Goal: Register for event/course

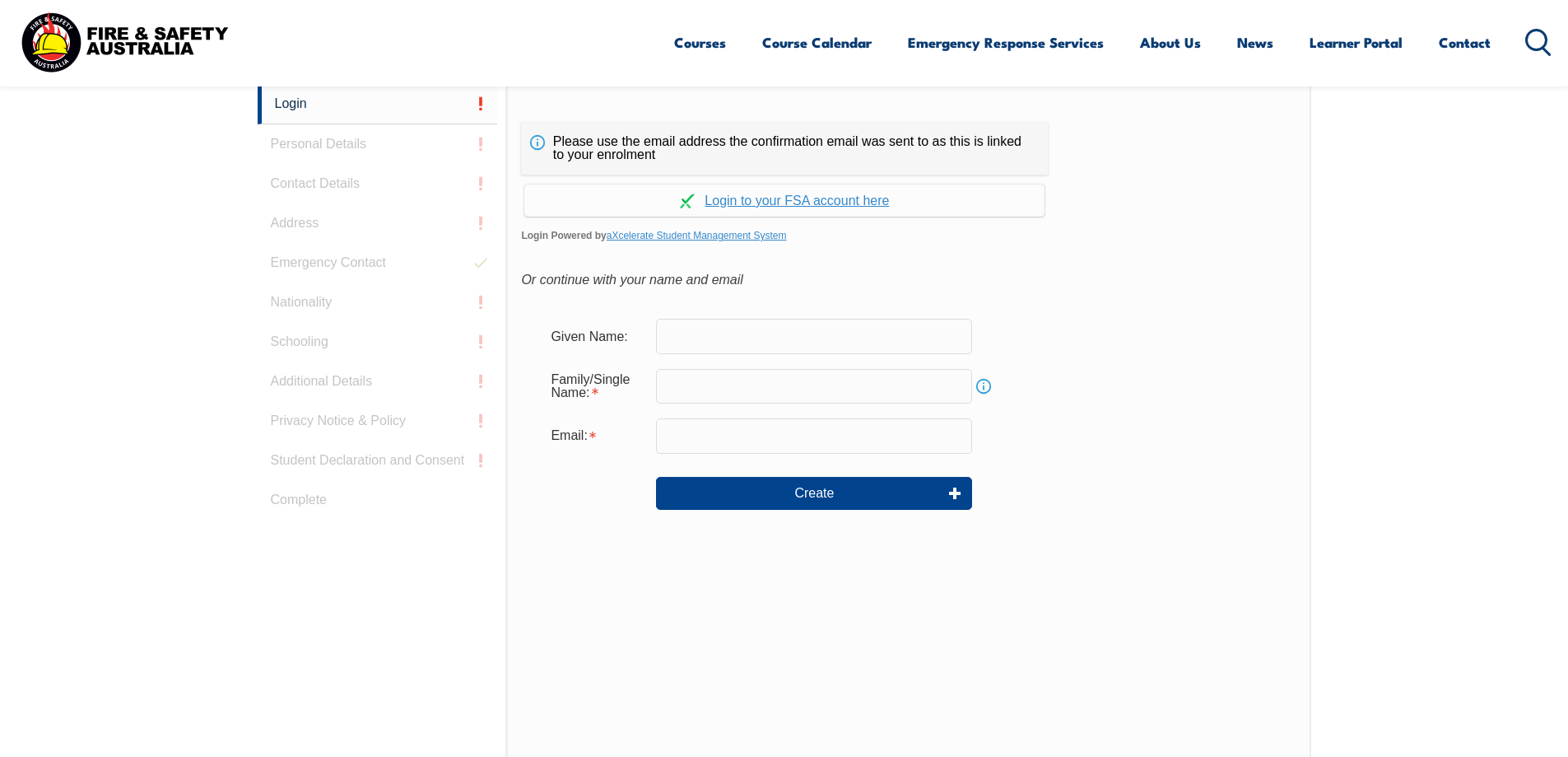
scroll to position [465, 0]
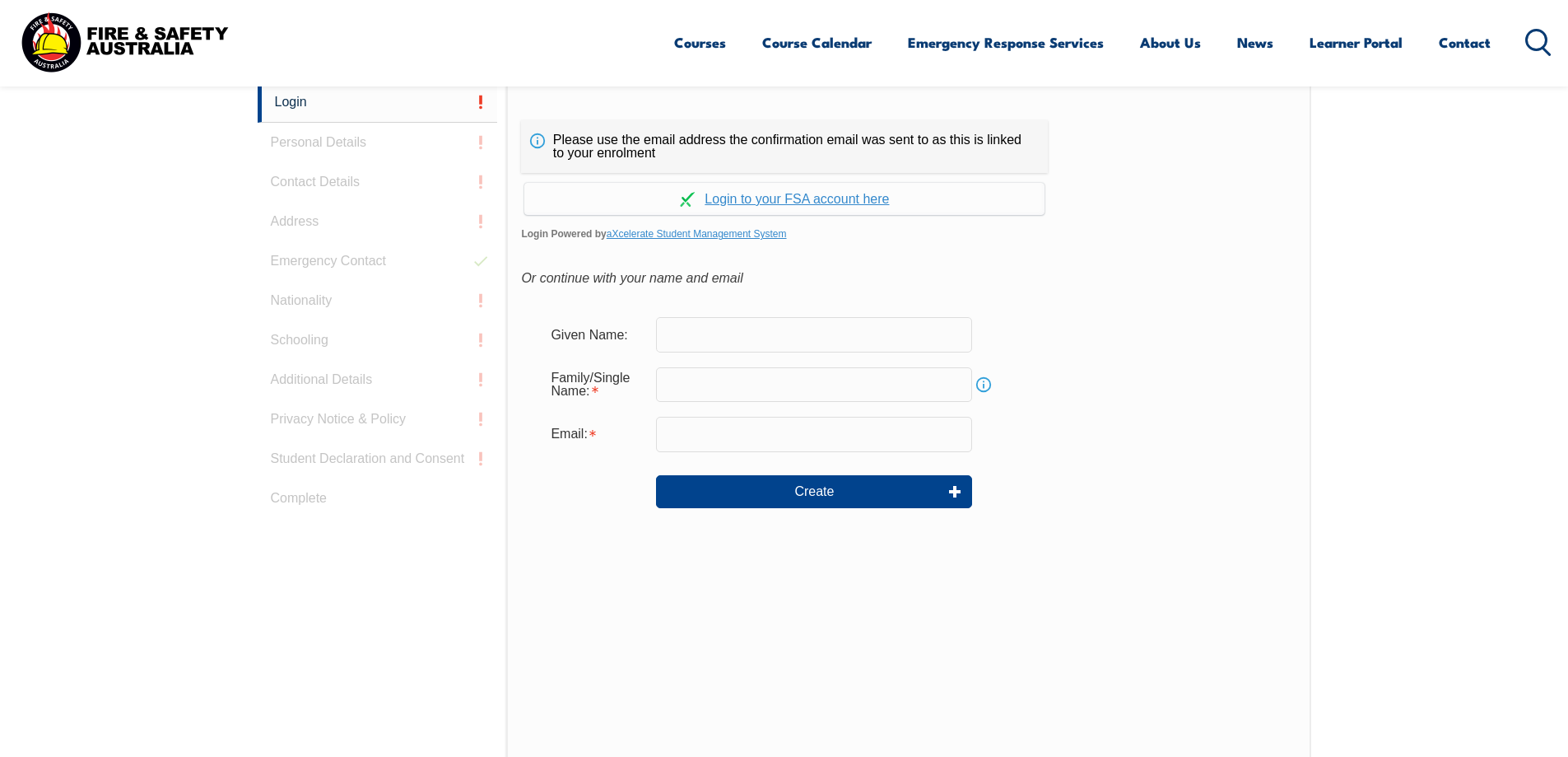
click at [700, 339] on input "text" at bounding box center [814, 334] width 316 height 35
type input "Adam"
type input "Halliday"
type input "adam.halliday@wollondilly.nsw.gov.au"
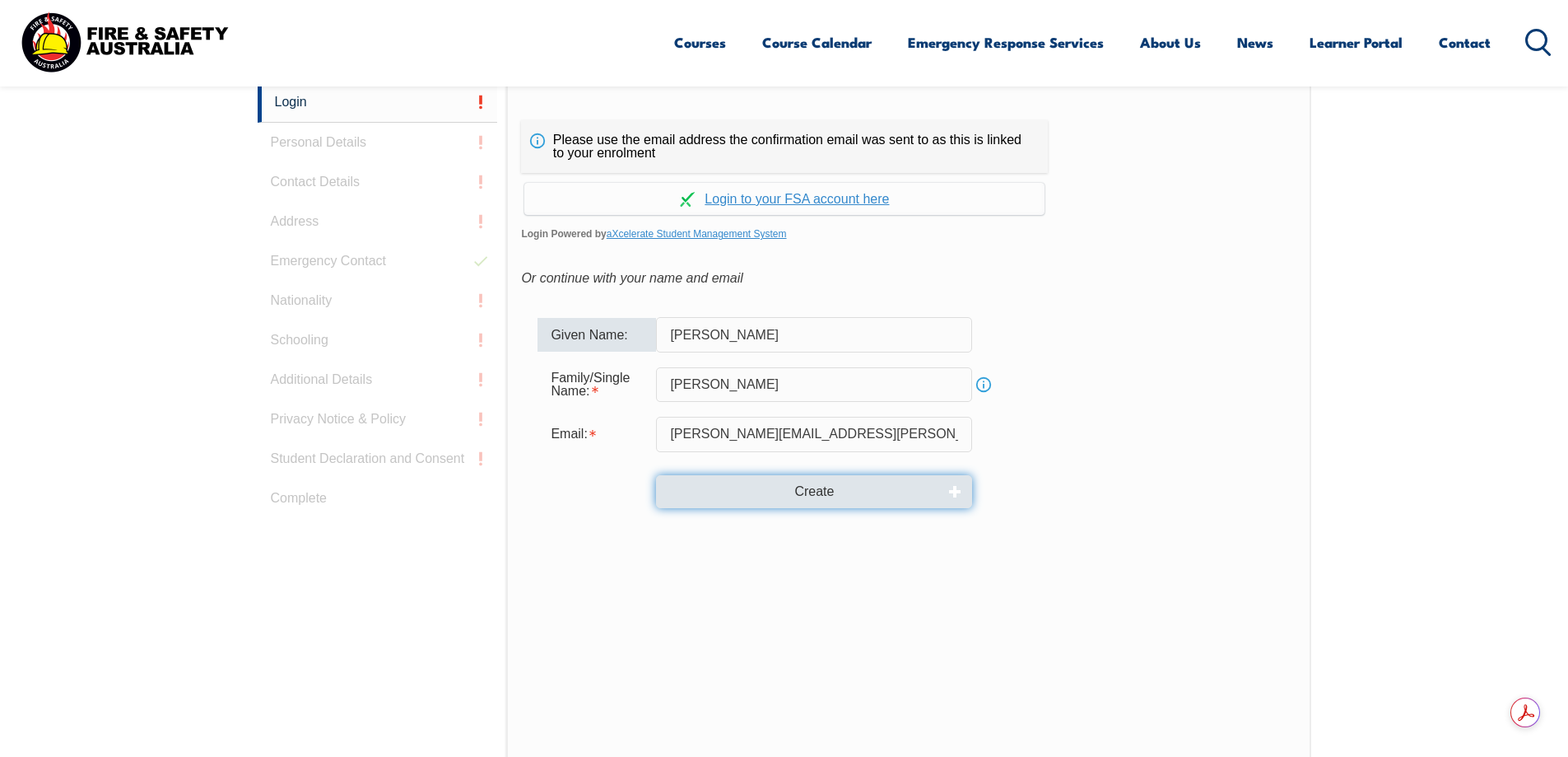
click at [742, 498] on button "Create" at bounding box center [814, 491] width 316 height 33
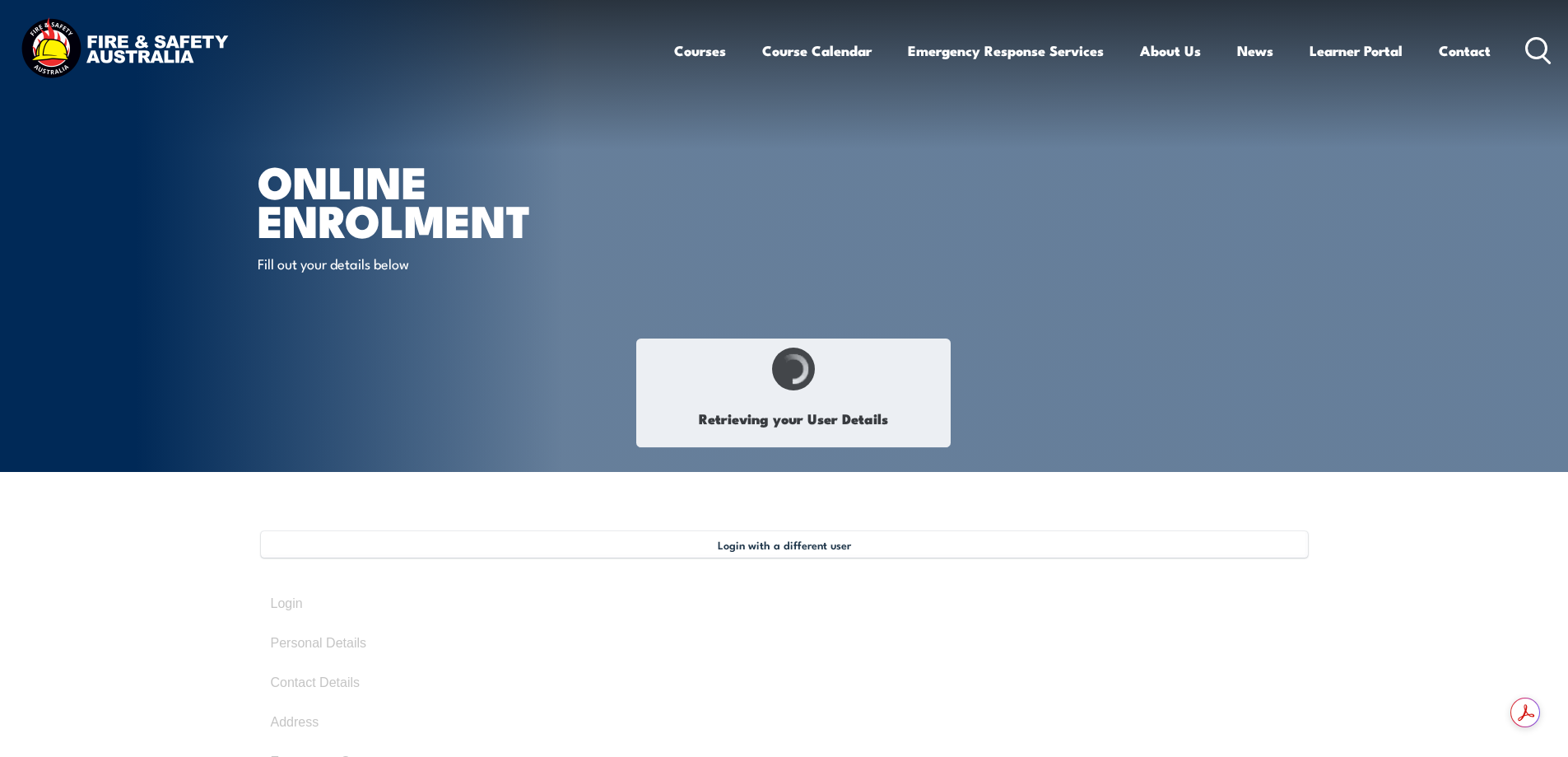
select select "Mr"
type input "Adam"
type input "John"
type input "Halliday"
type input "January 19, 1977"
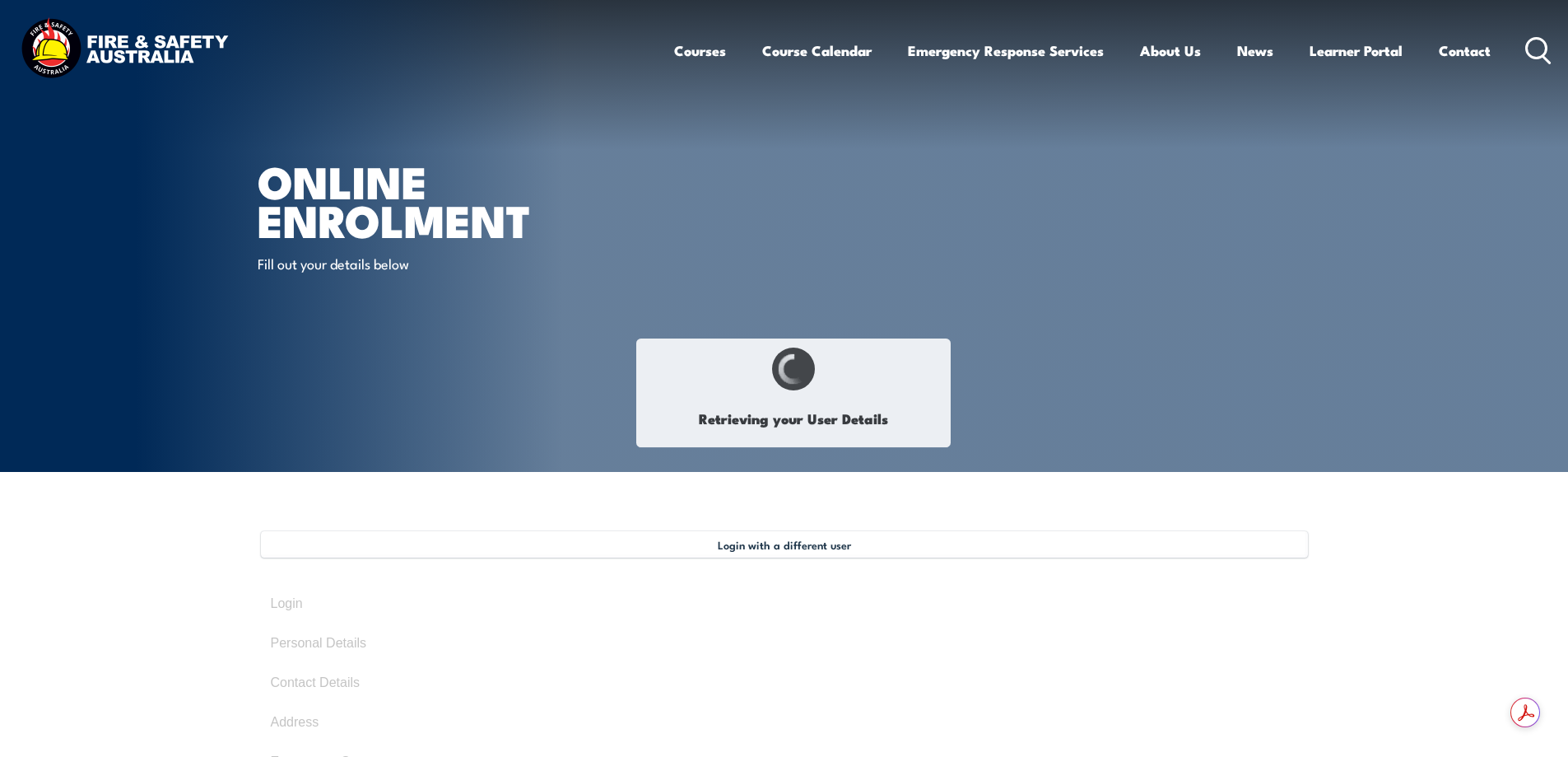
type input "86P46YGGNC"
select select "M"
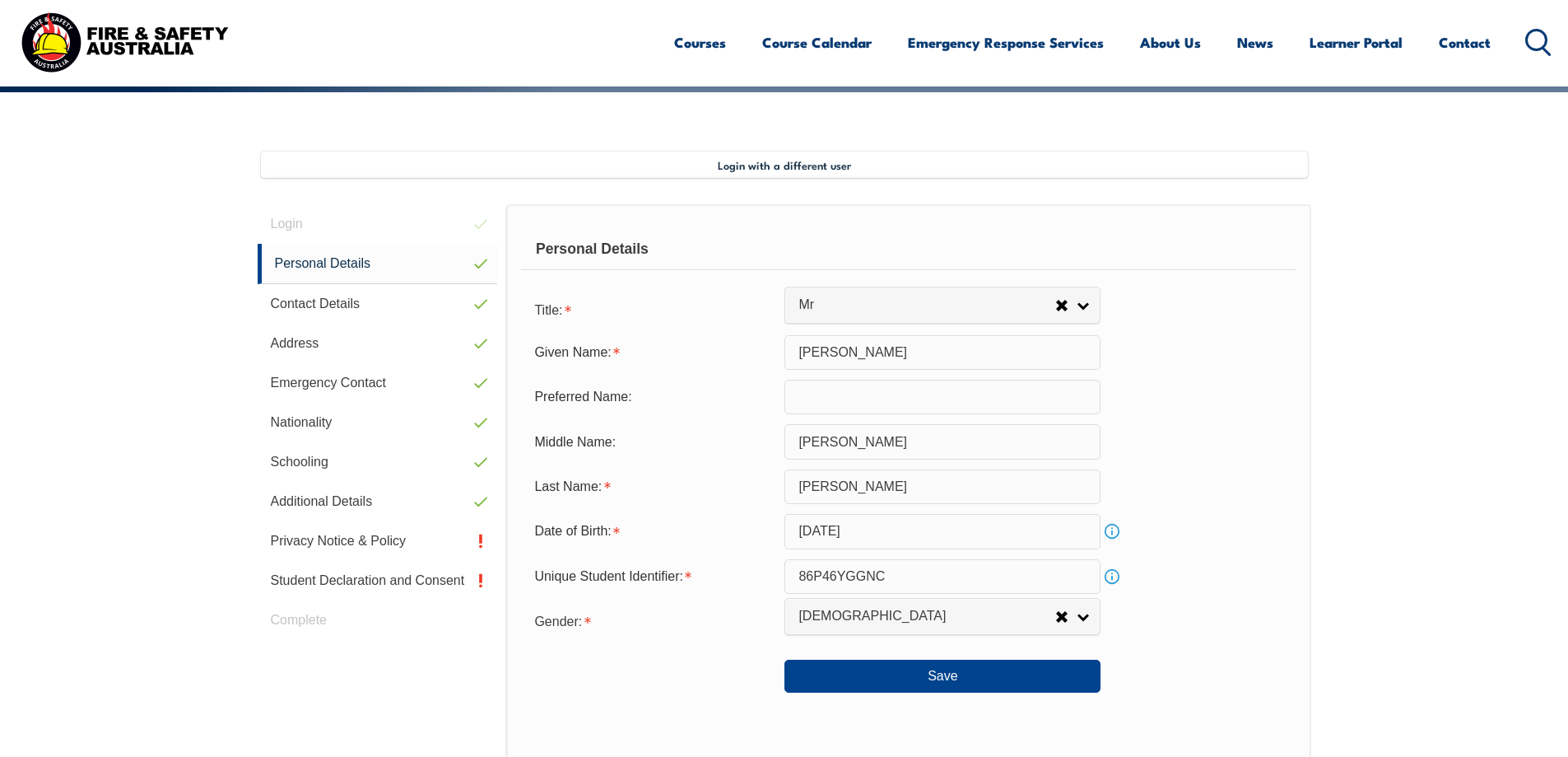
scroll to position [448, 0]
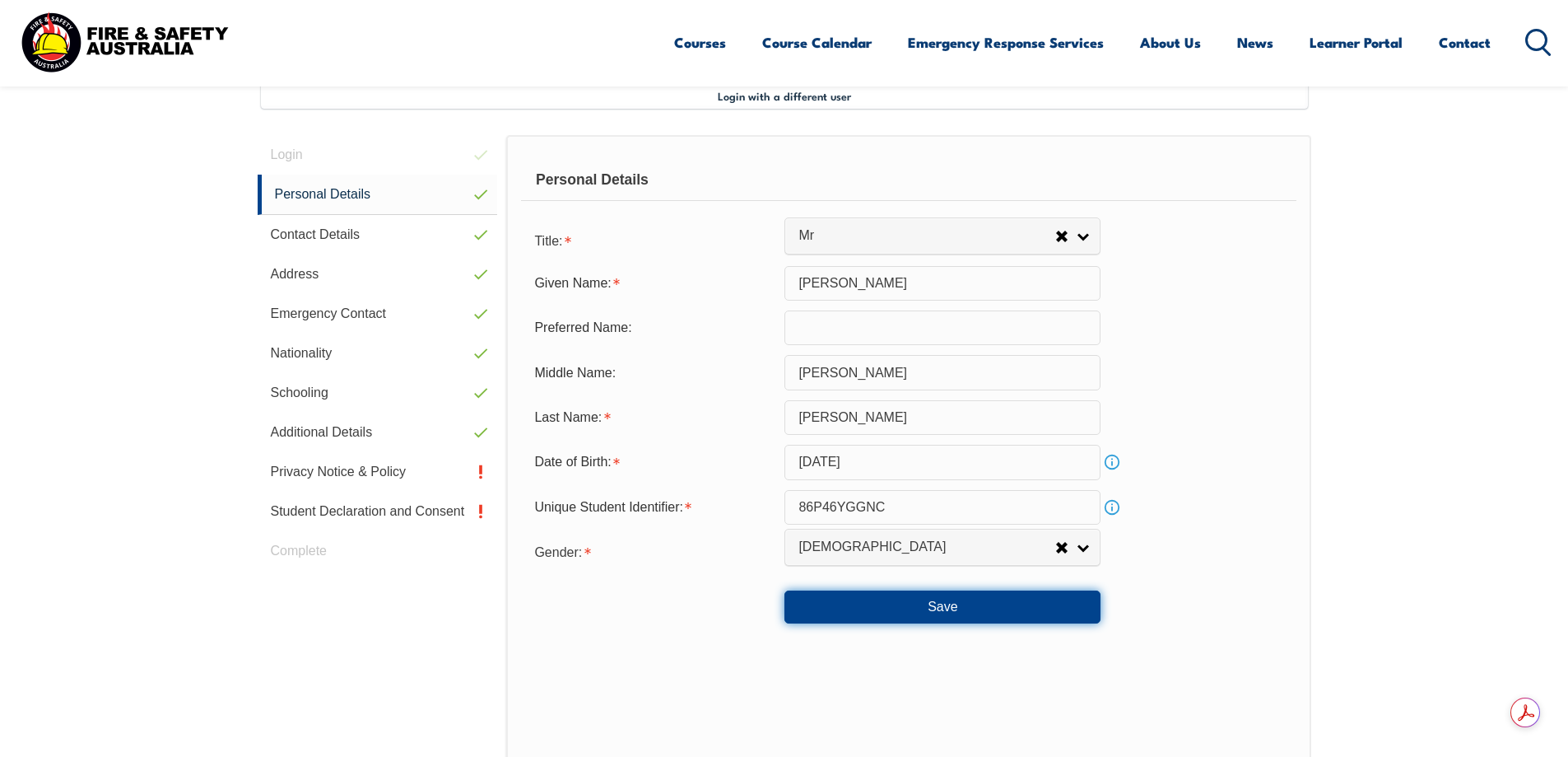
click at [985, 609] on button "Save" at bounding box center [942, 606] width 316 height 33
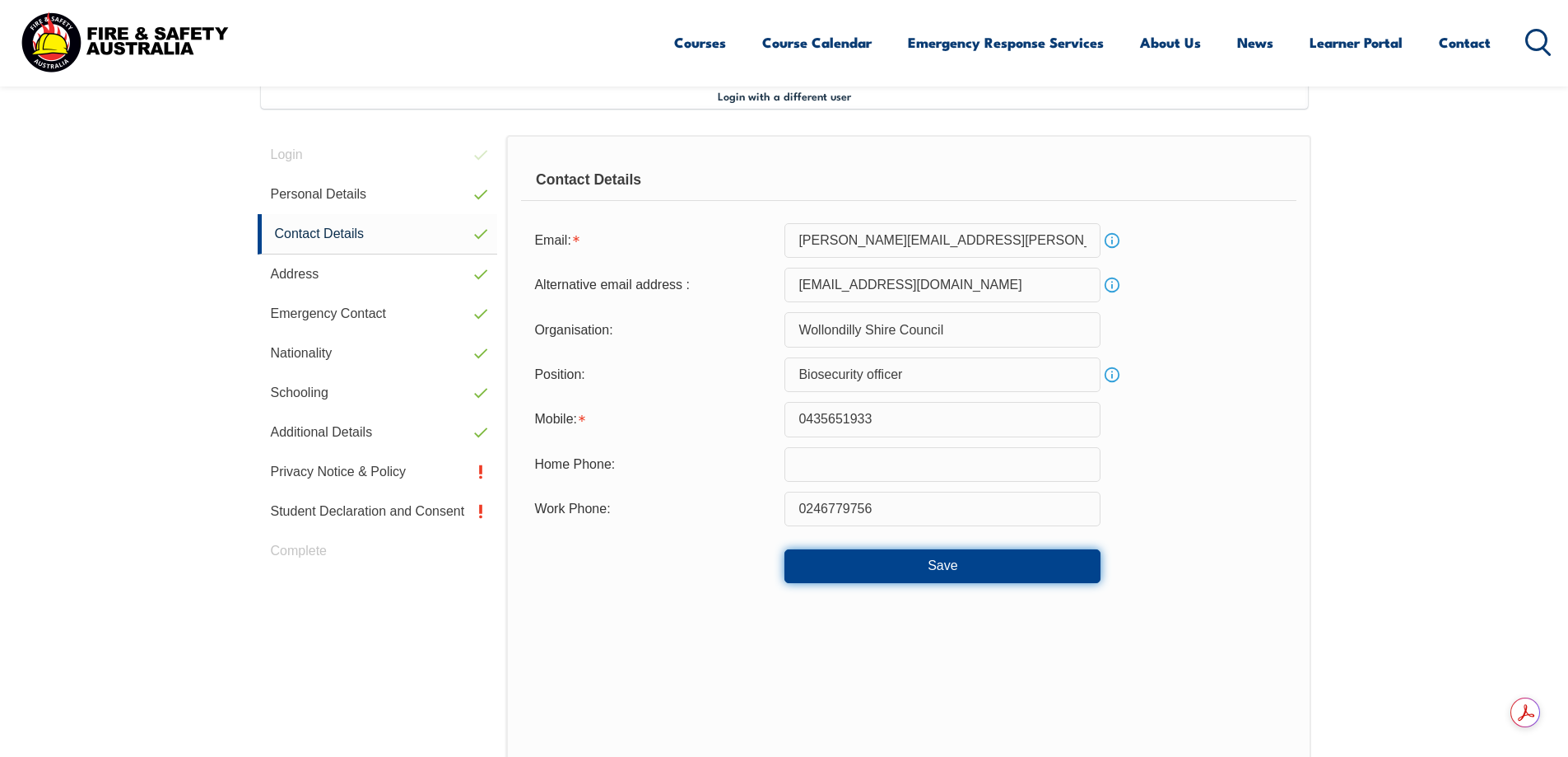
click at [977, 575] on button "Save" at bounding box center [942, 565] width 316 height 33
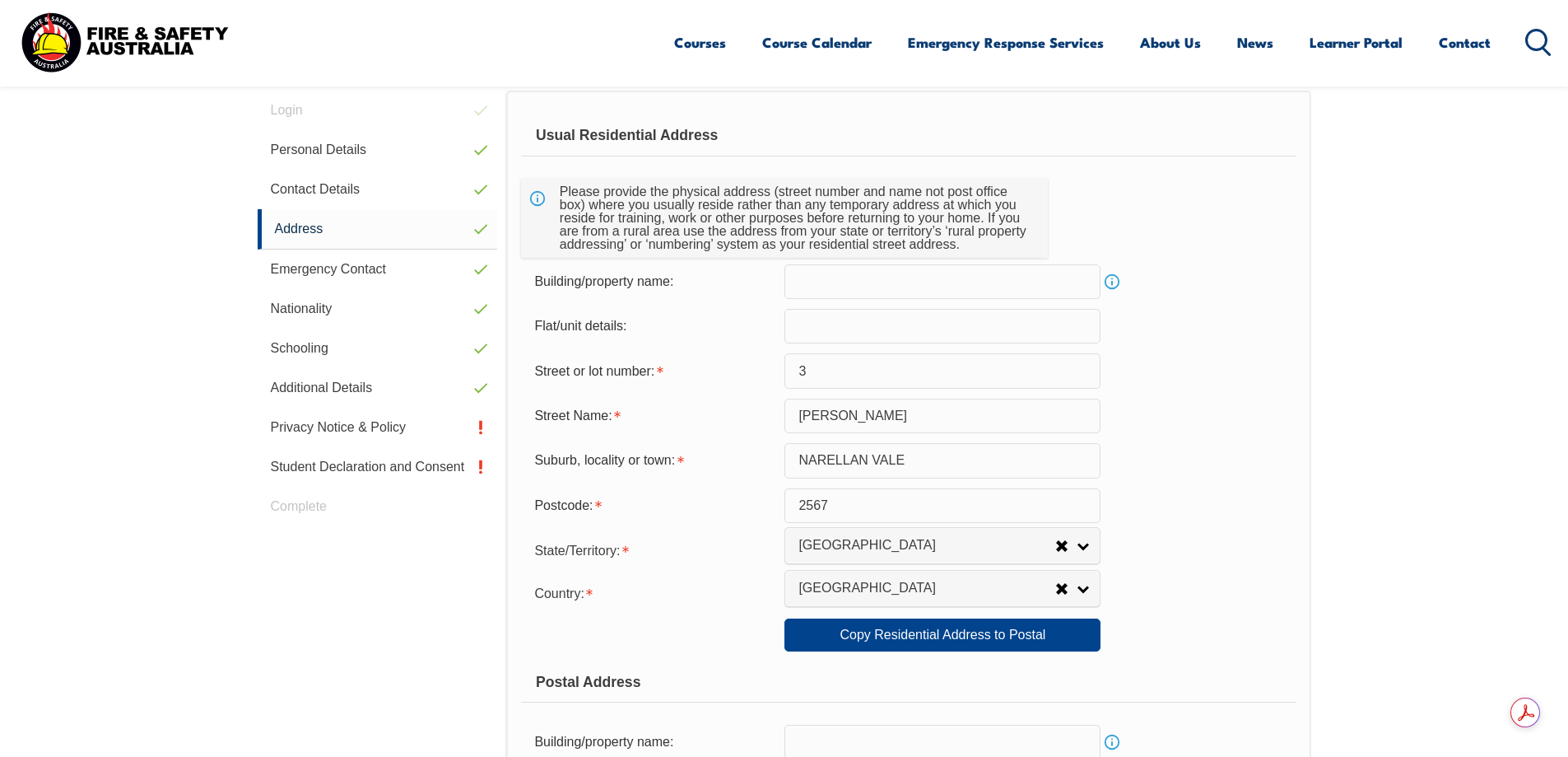
scroll to position [531, 0]
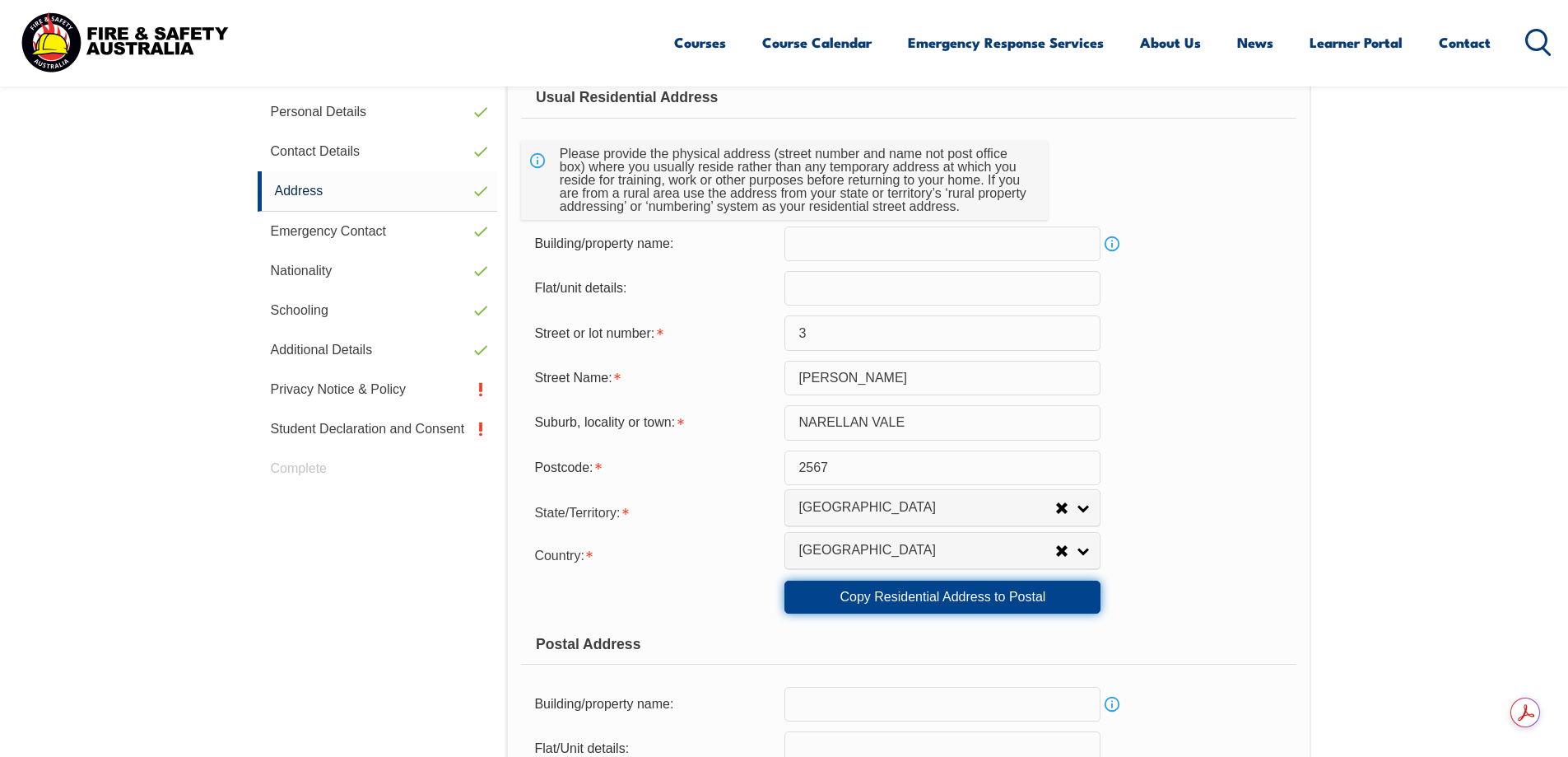
click at [958, 605] on link "Copy Residential Address to Postal" at bounding box center [942, 597] width 316 height 33
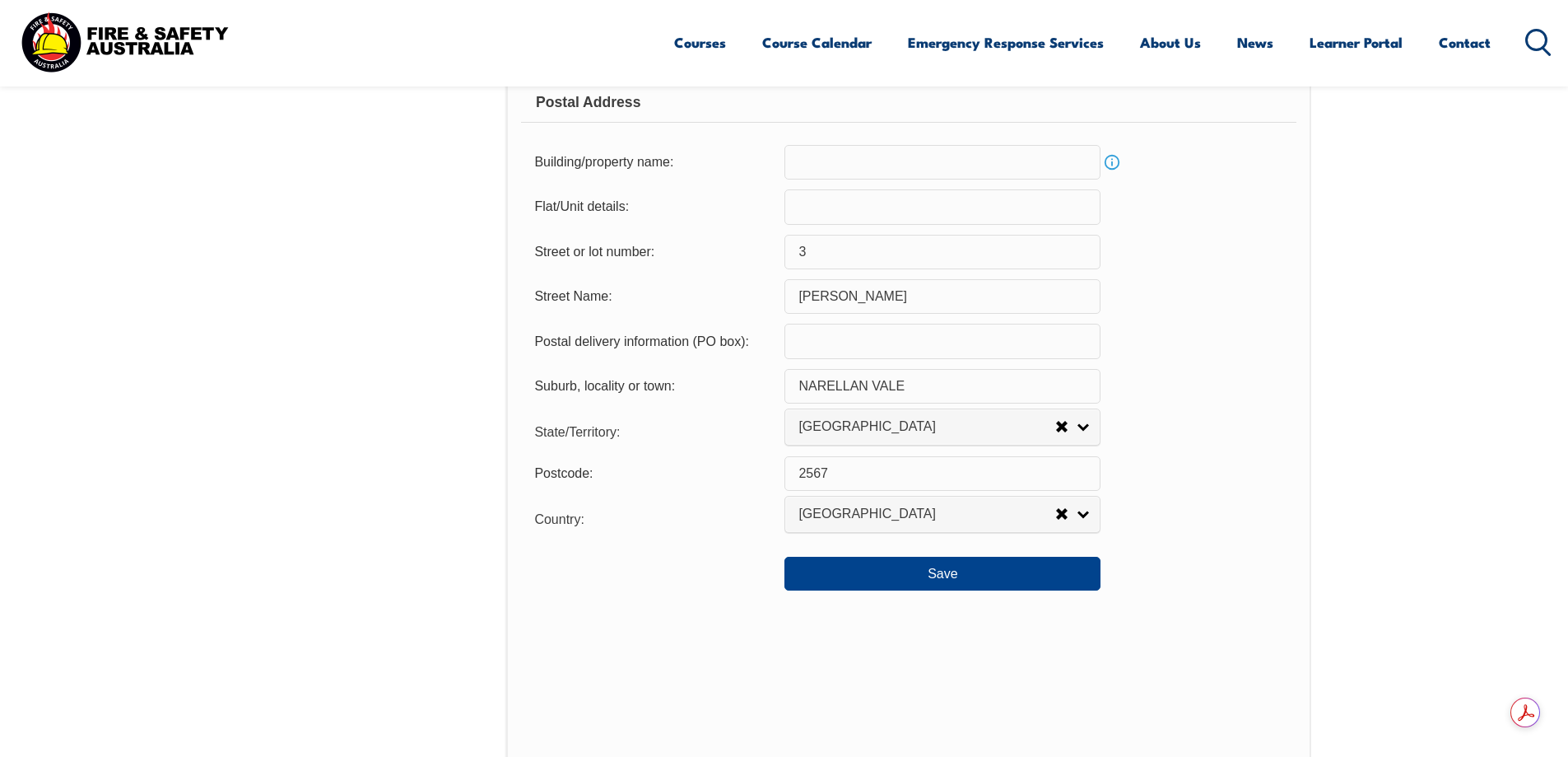
scroll to position [1272, 0]
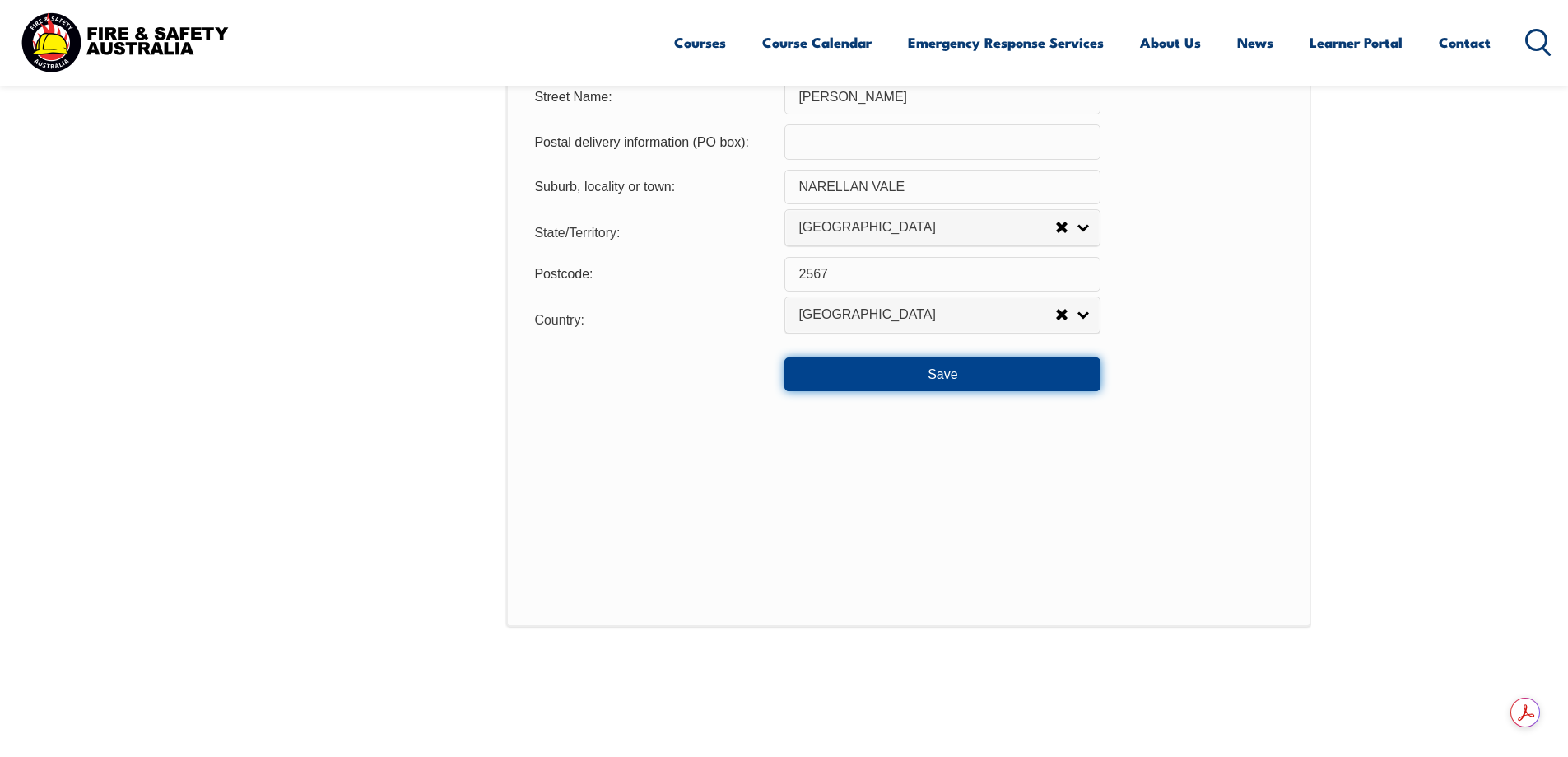
click at [976, 387] on button "Save" at bounding box center [942, 374] width 316 height 33
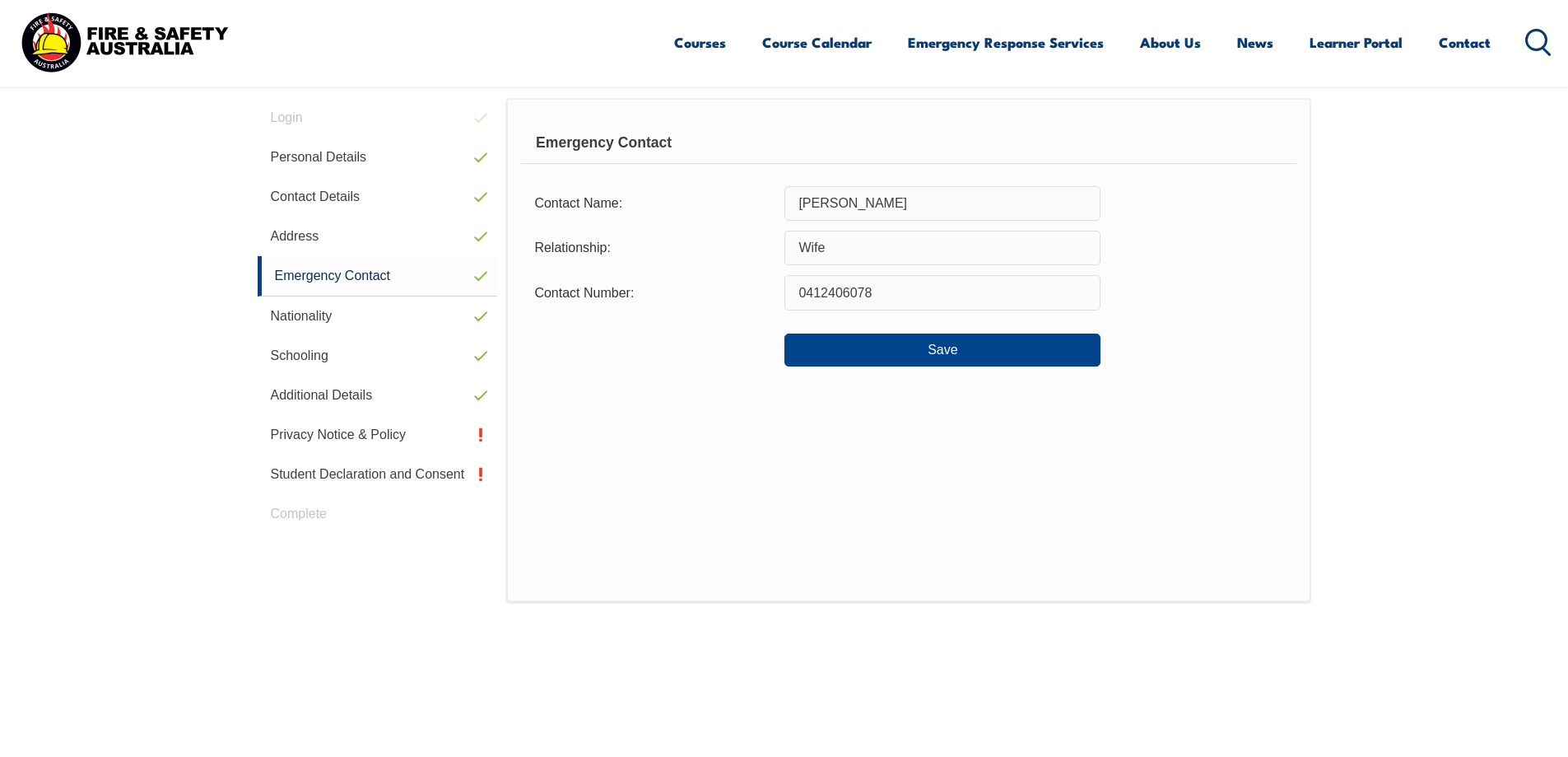
scroll to position [448, 0]
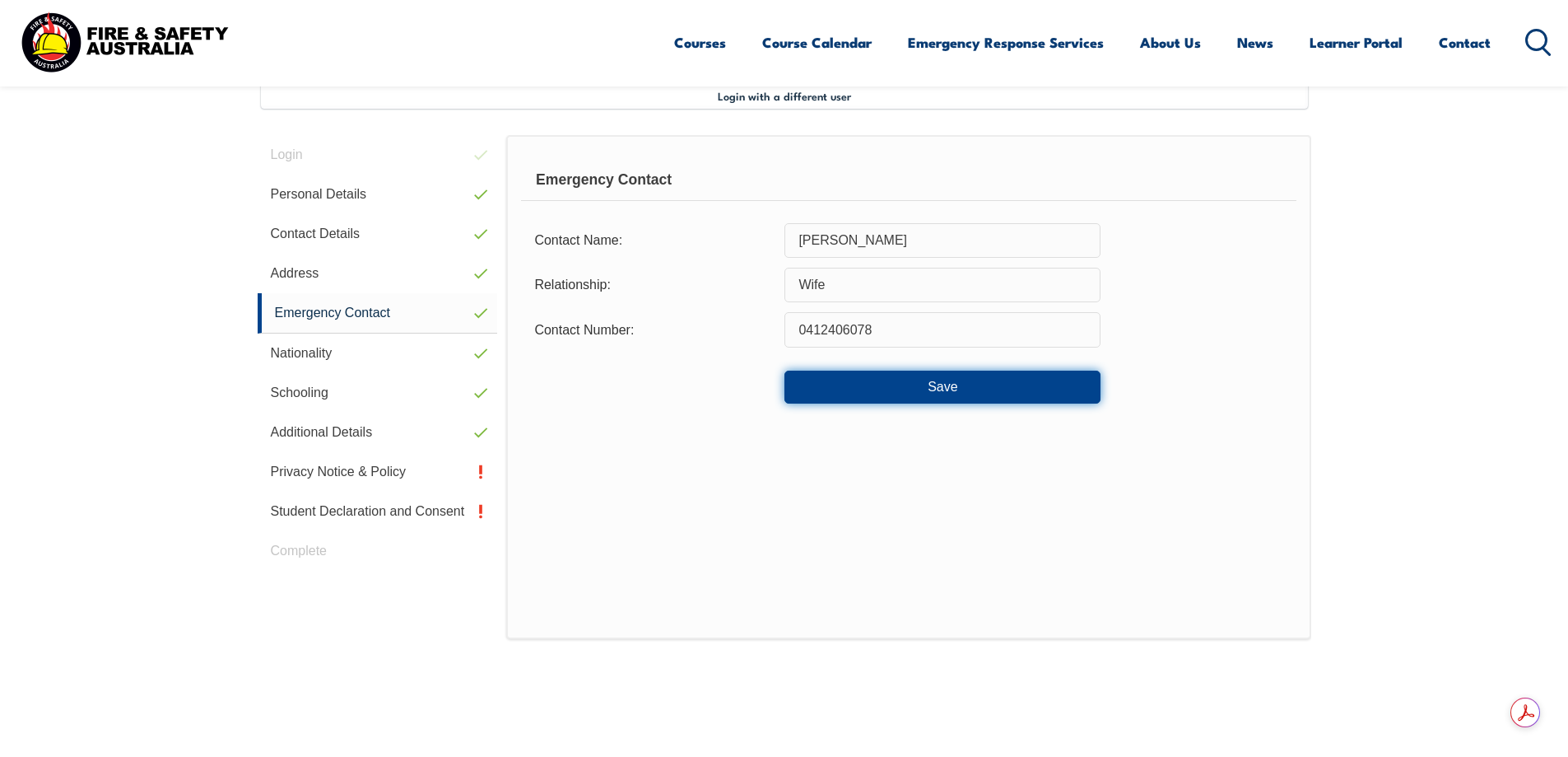
click at [939, 389] on button "Save" at bounding box center [942, 387] width 316 height 33
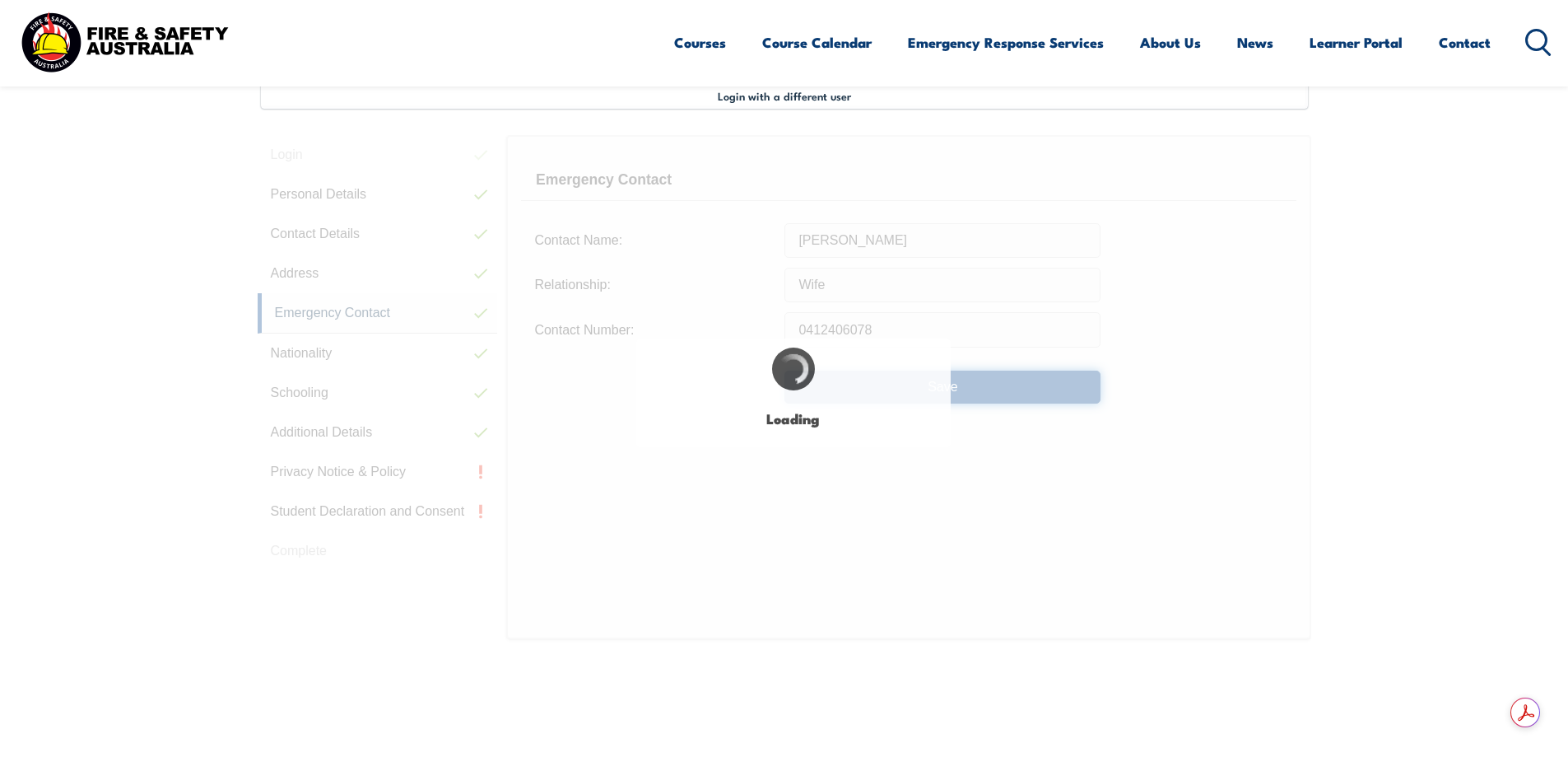
select select "true"
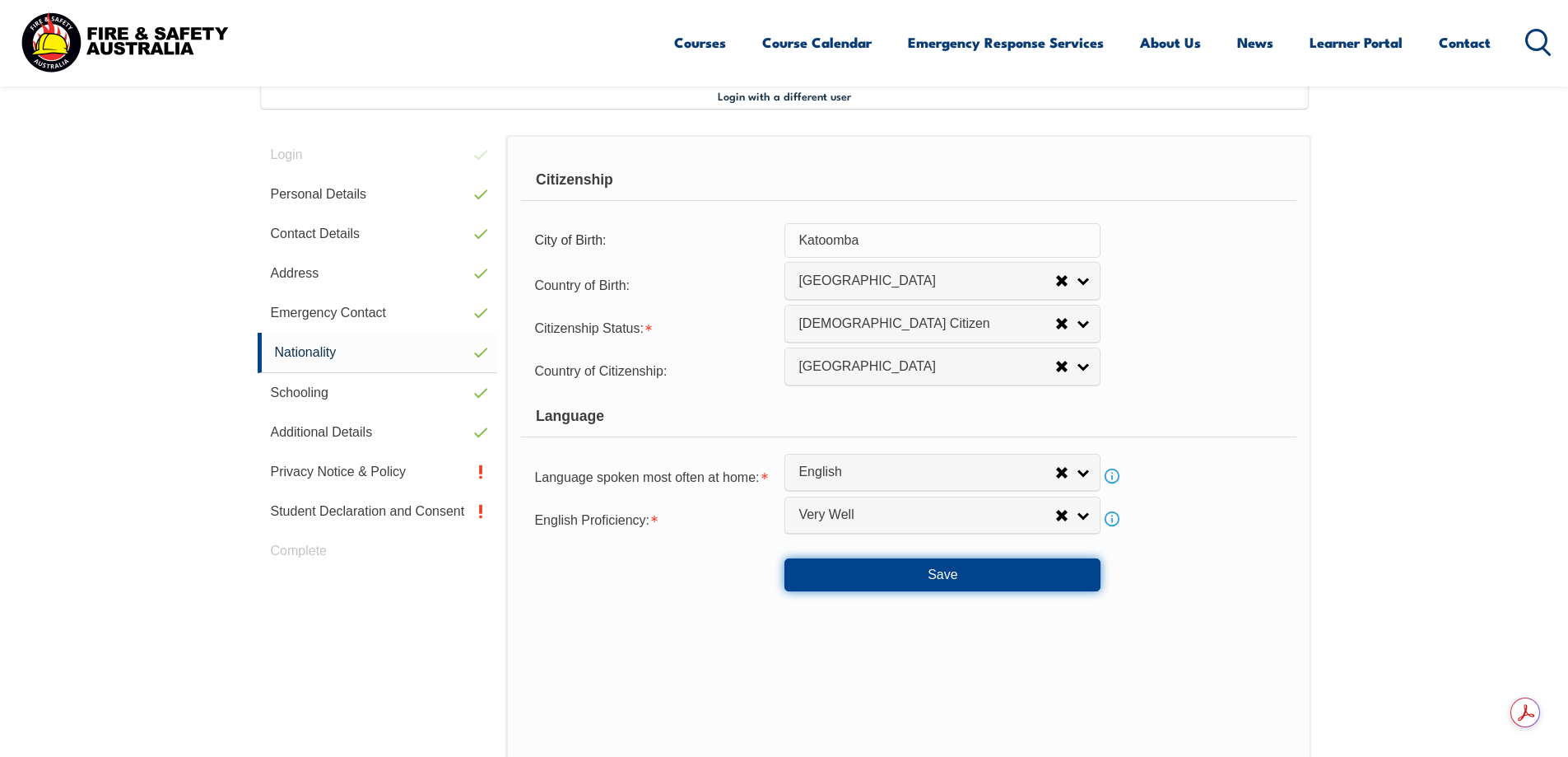
click at [968, 580] on button "Save" at bounding box center [942, 574] width 316 height 33
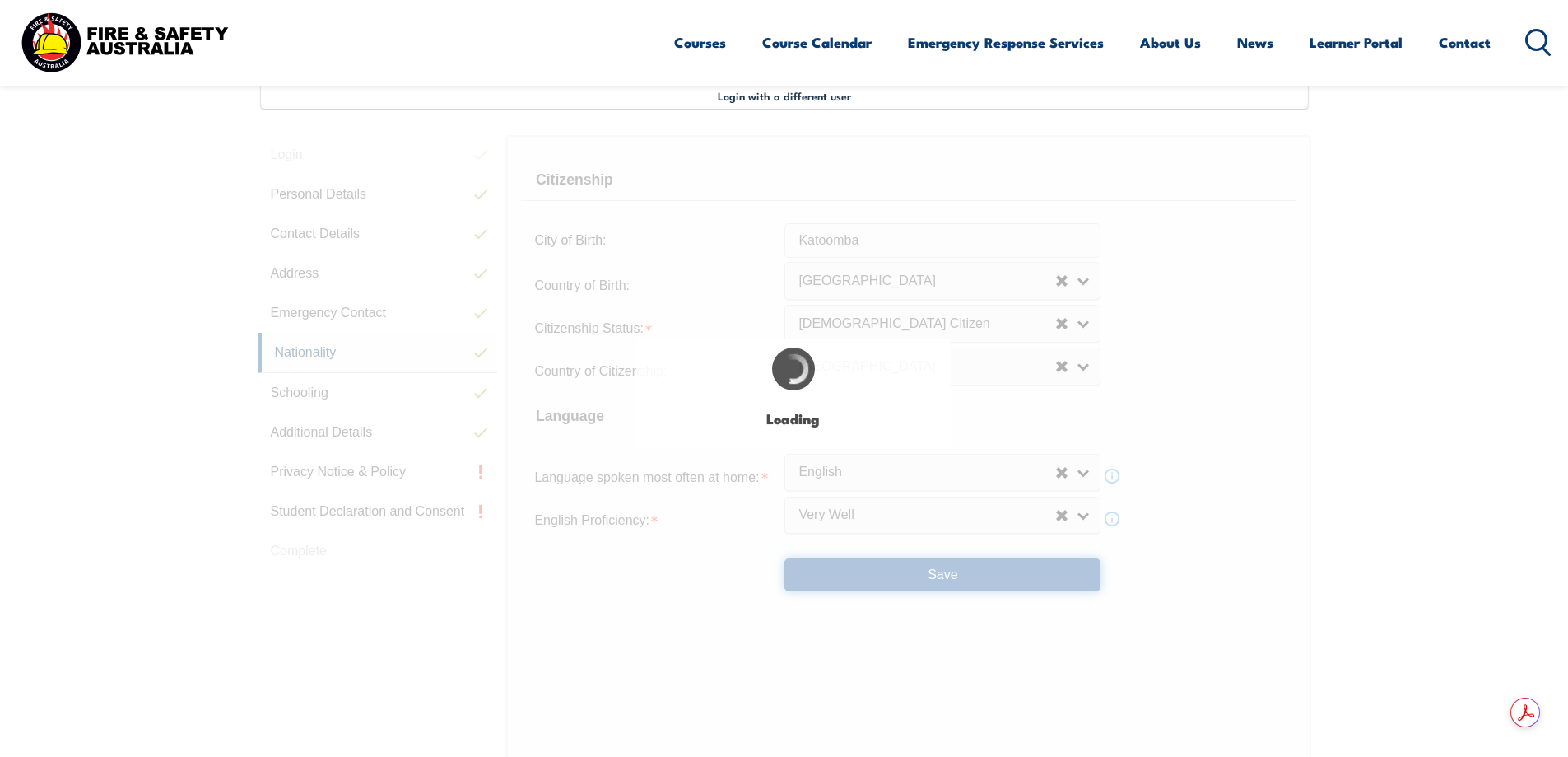
select select "true"
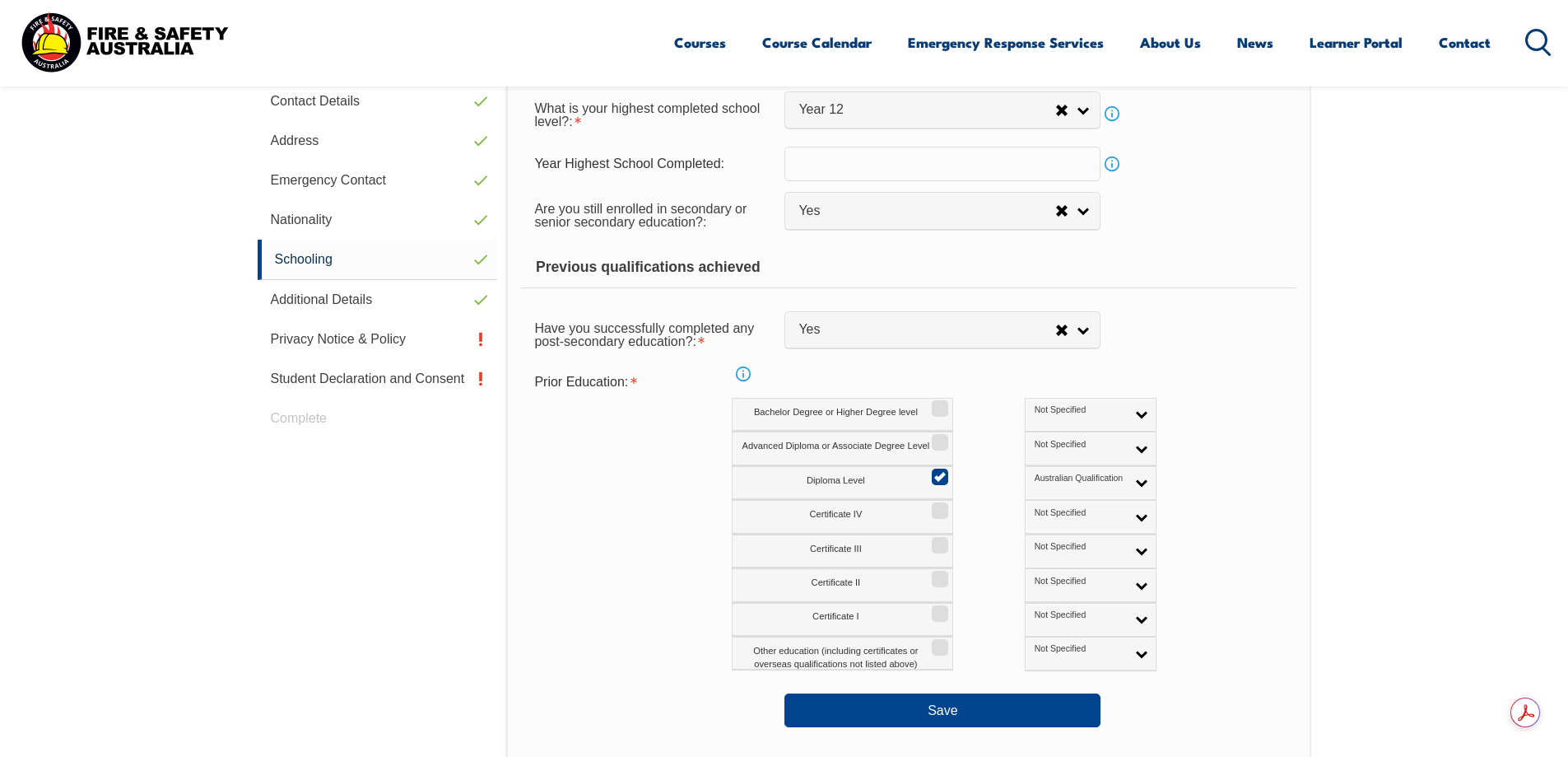
scroll to position [531, 0]
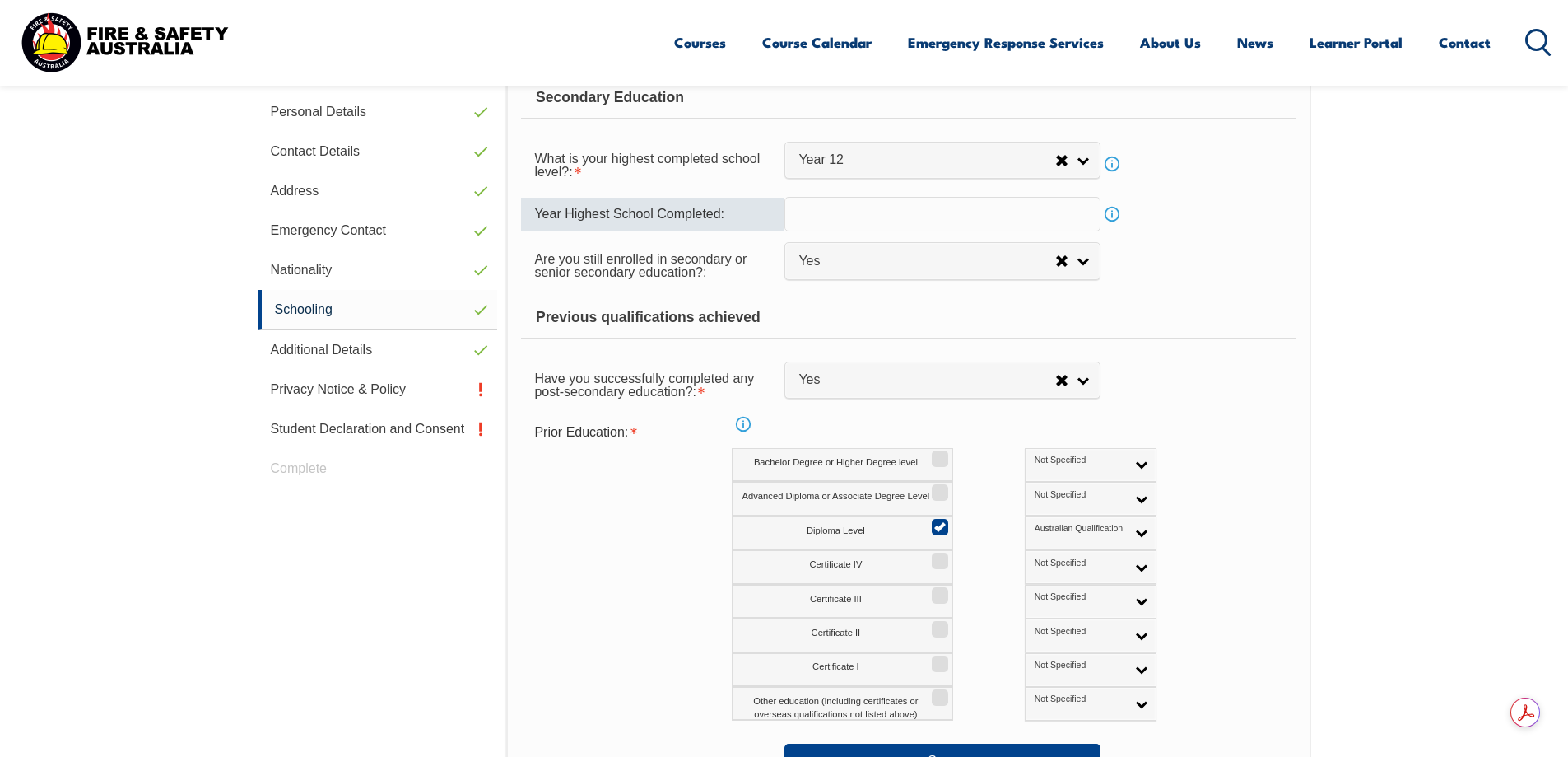
click at [848, 215] on input "text" at bounding box center [942, 214] width 316 height 35
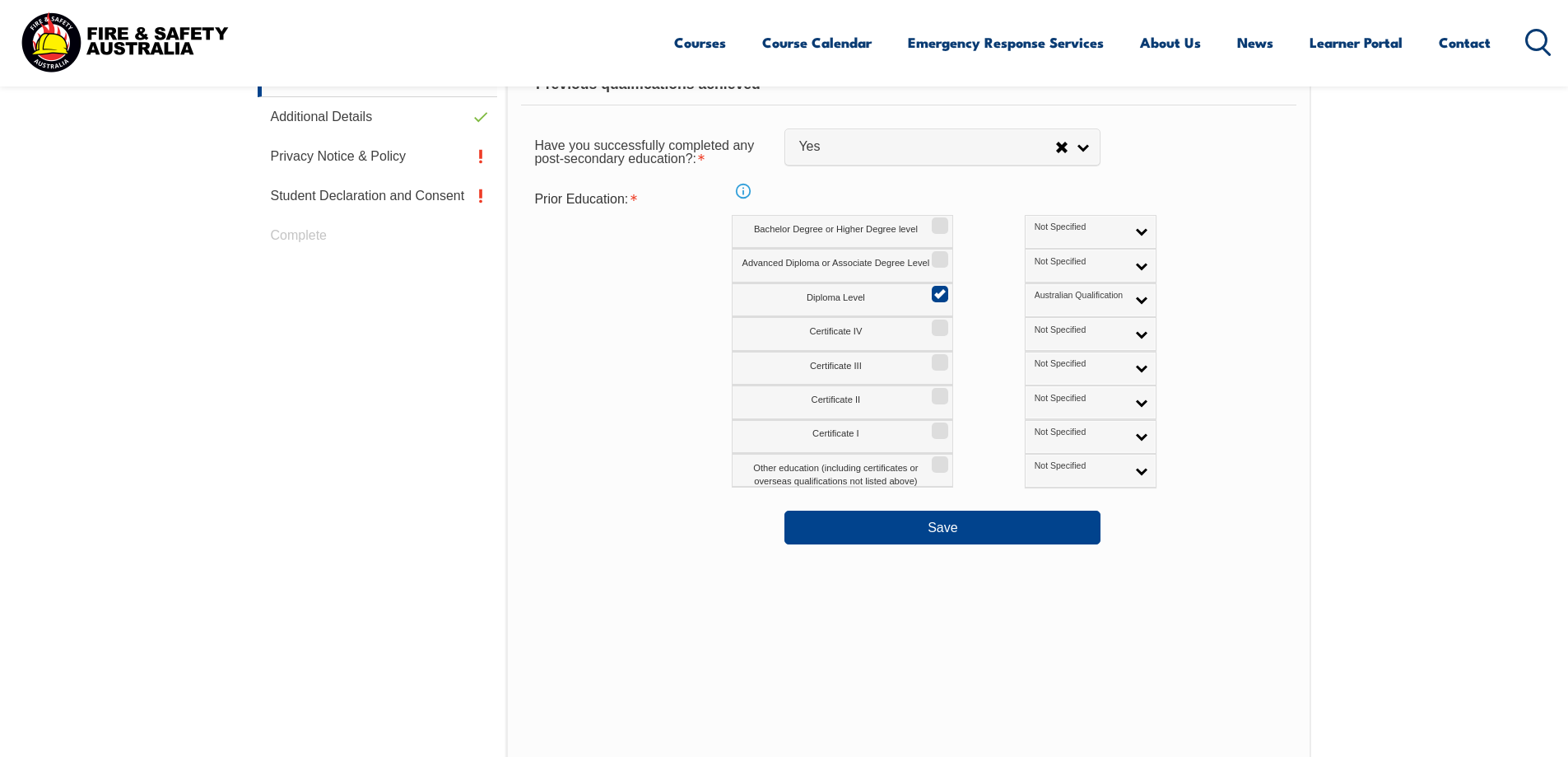
scroll to position [778, 0]
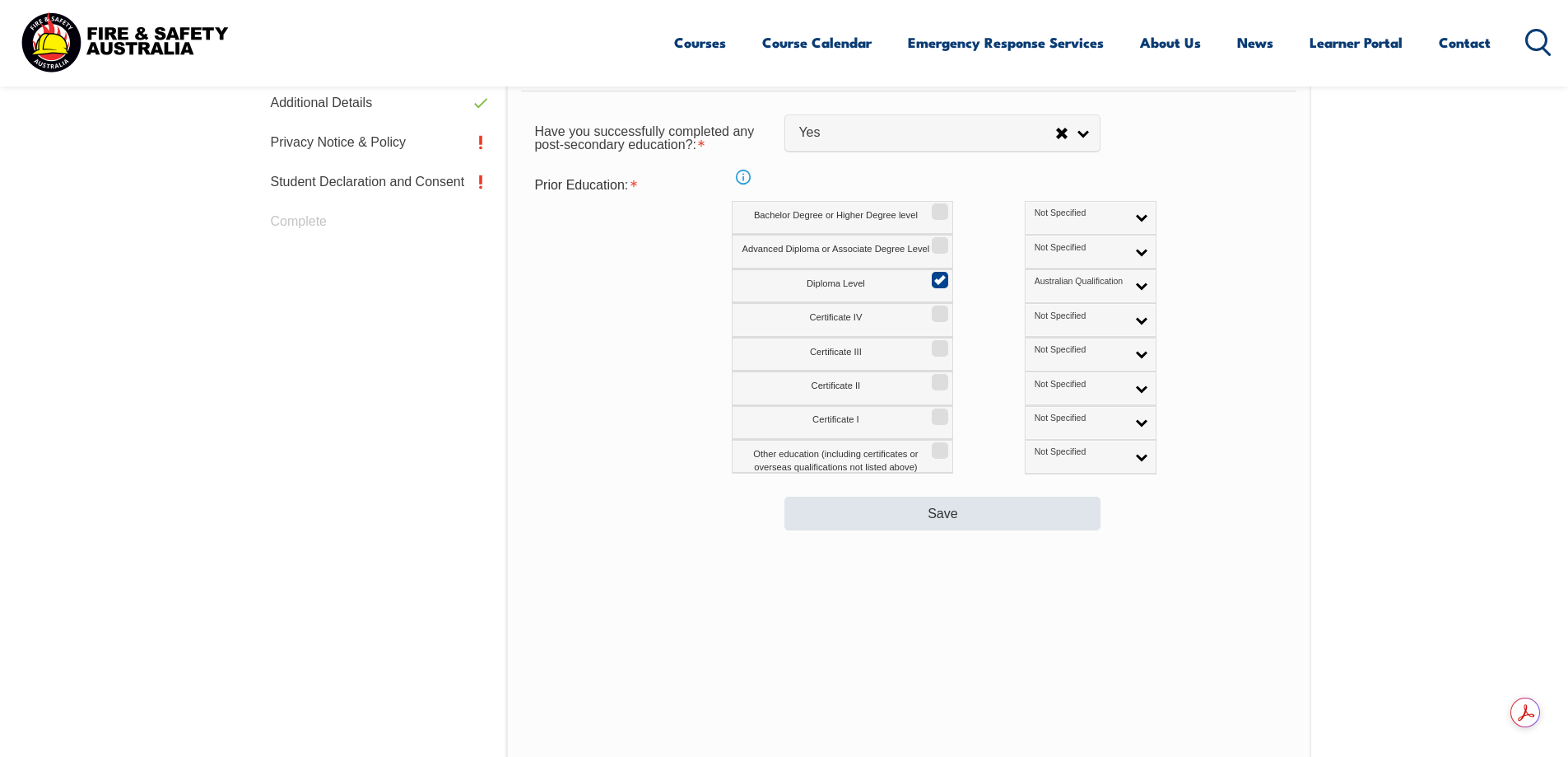
type input "1994"
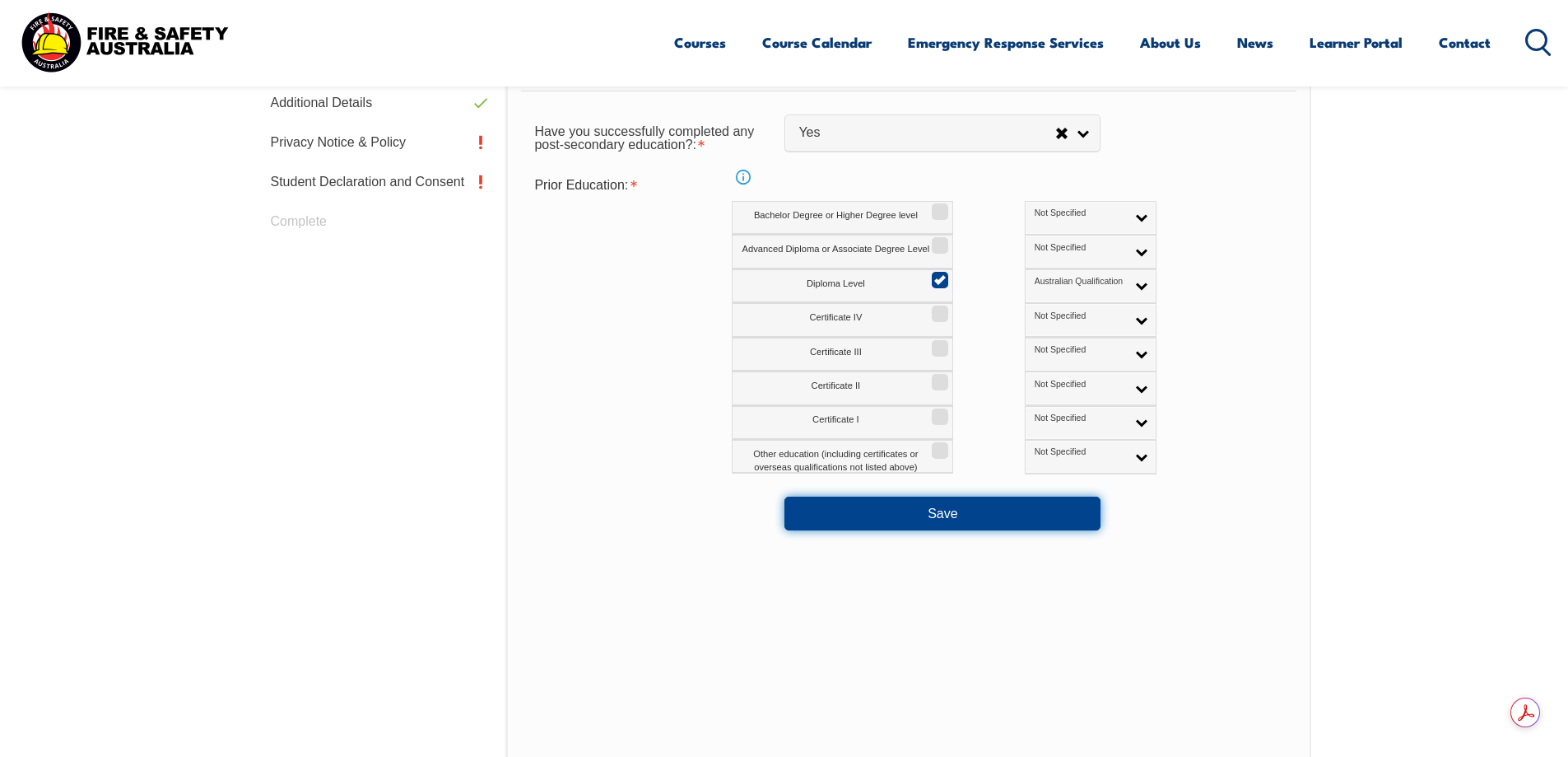
click at [906, 521] on button "Save" at bounding box center [942, 513] width 316 height 33
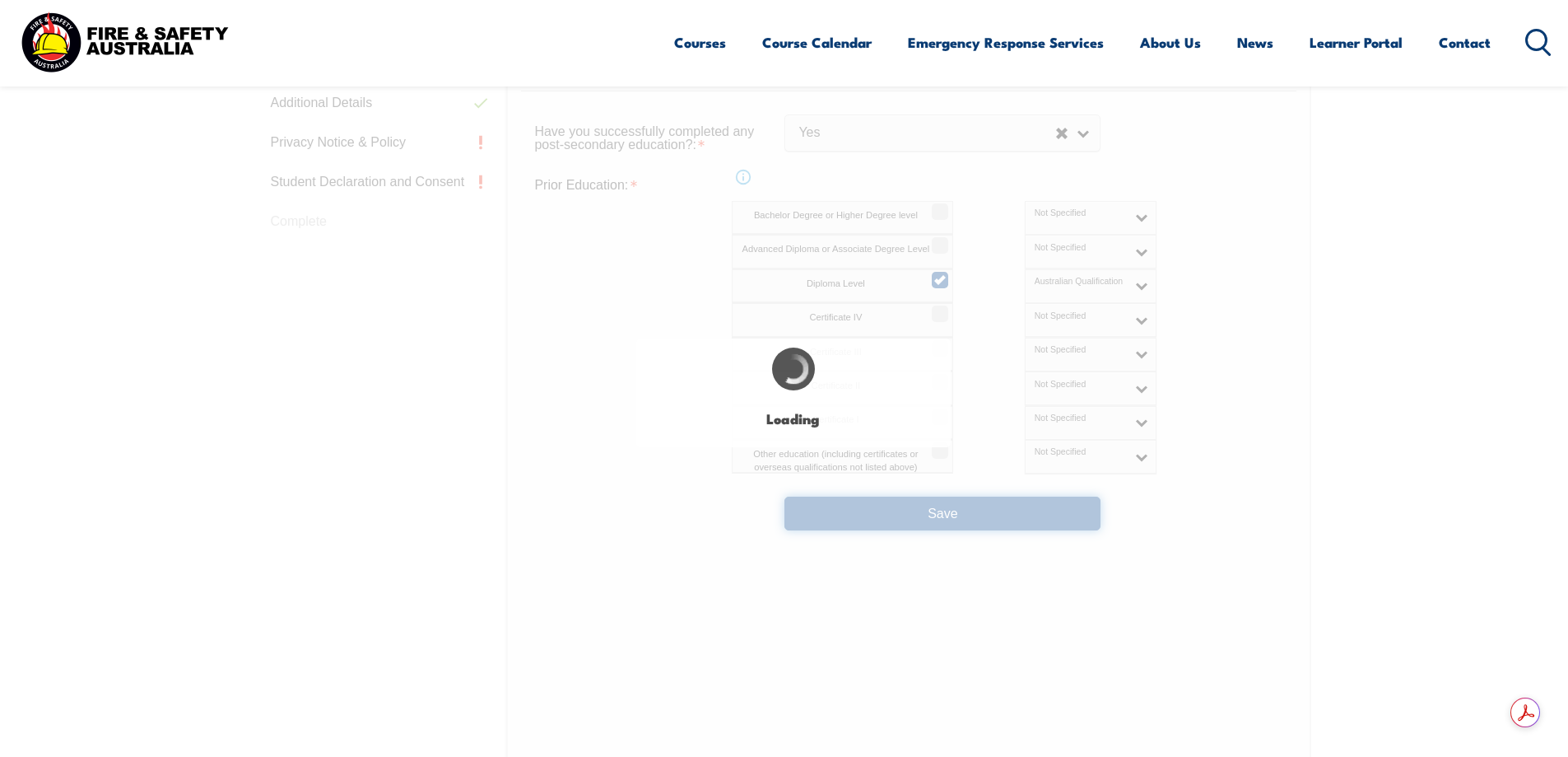
select select "false"
select select "true"
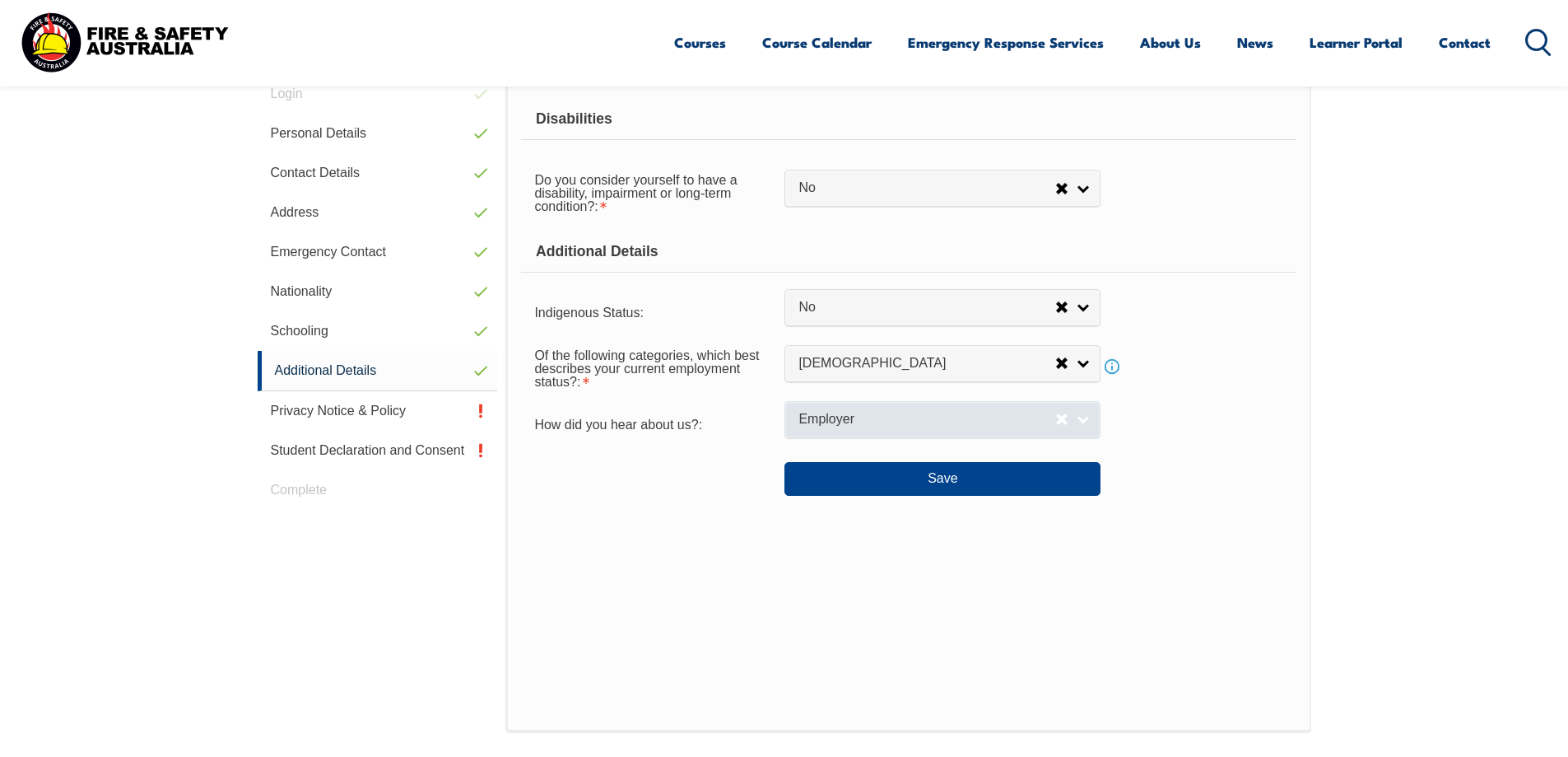
scroll to position [448, 0]
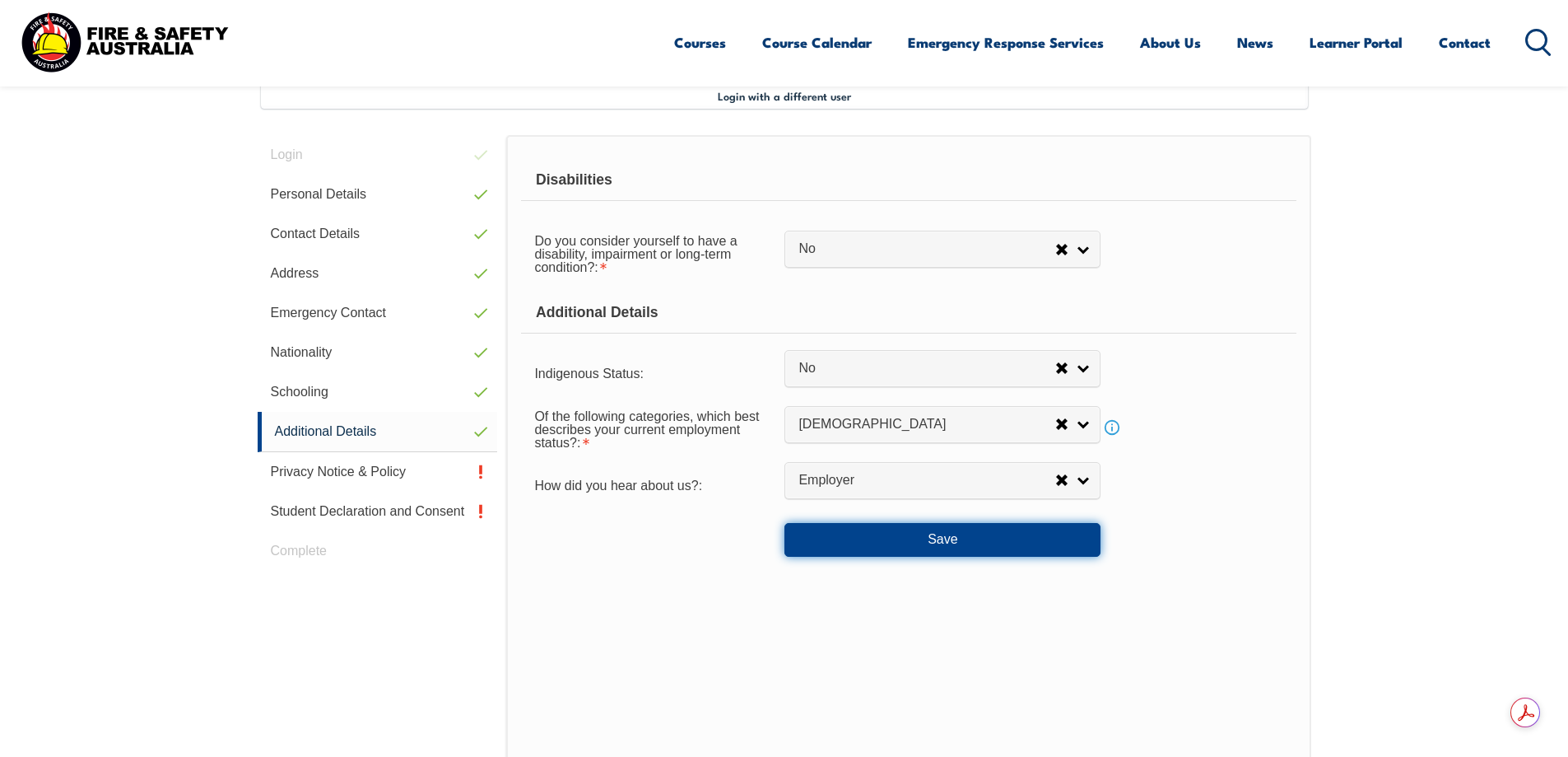
click at [911, 535] on button "Save" at bounding box center [942, 539] width 316 height 33
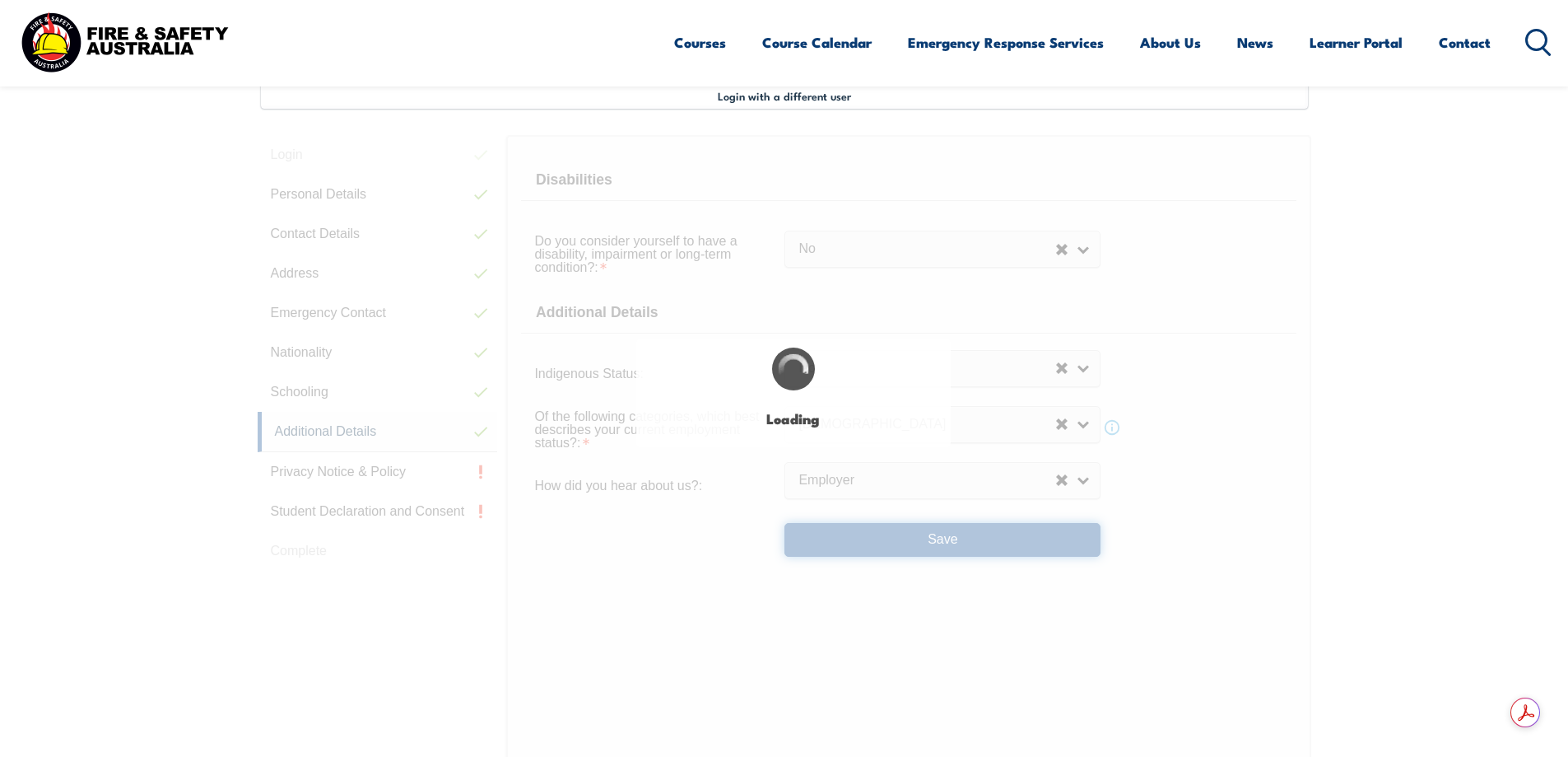
select select "false"
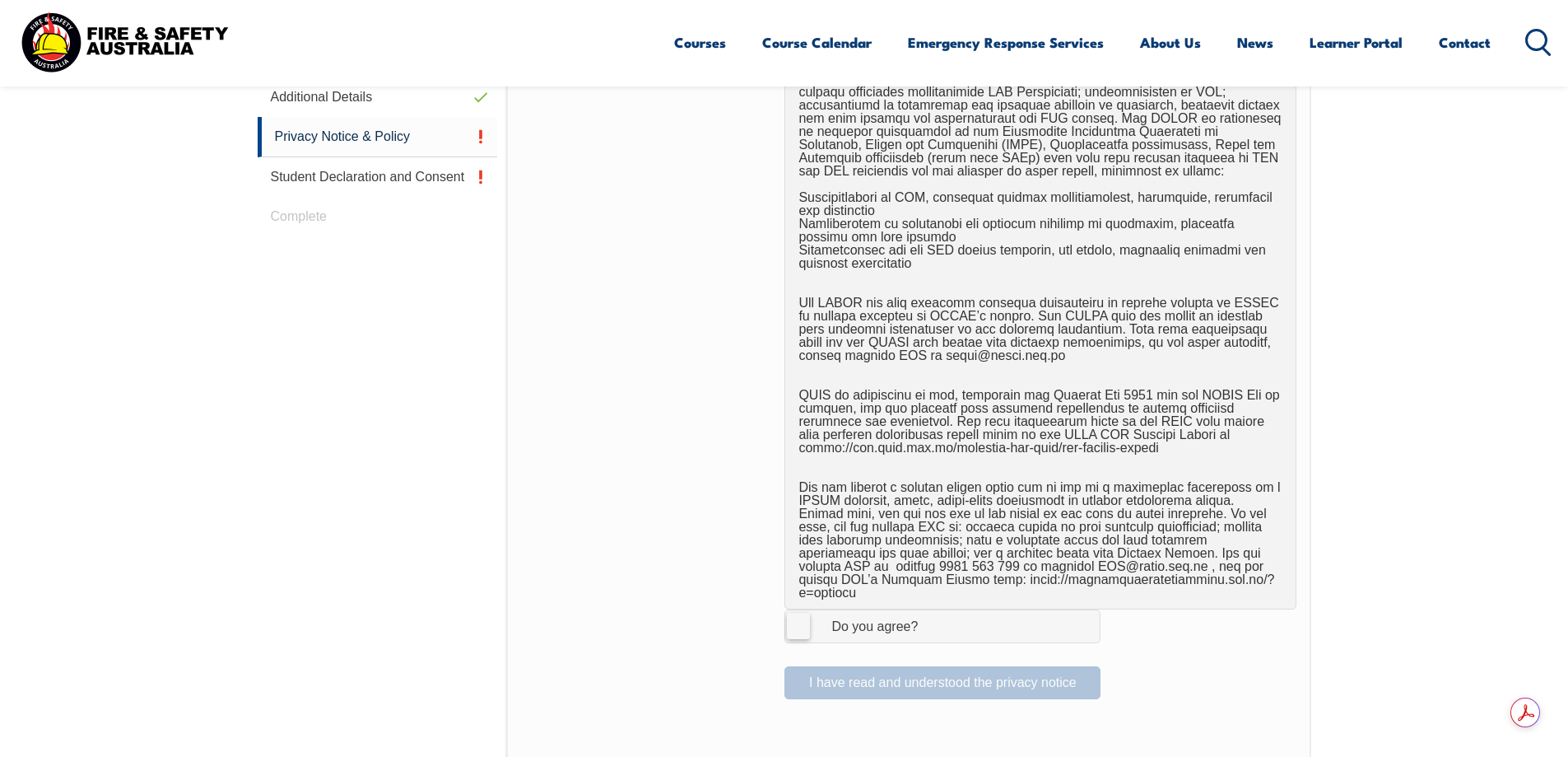
scroll to position [1107, 0]
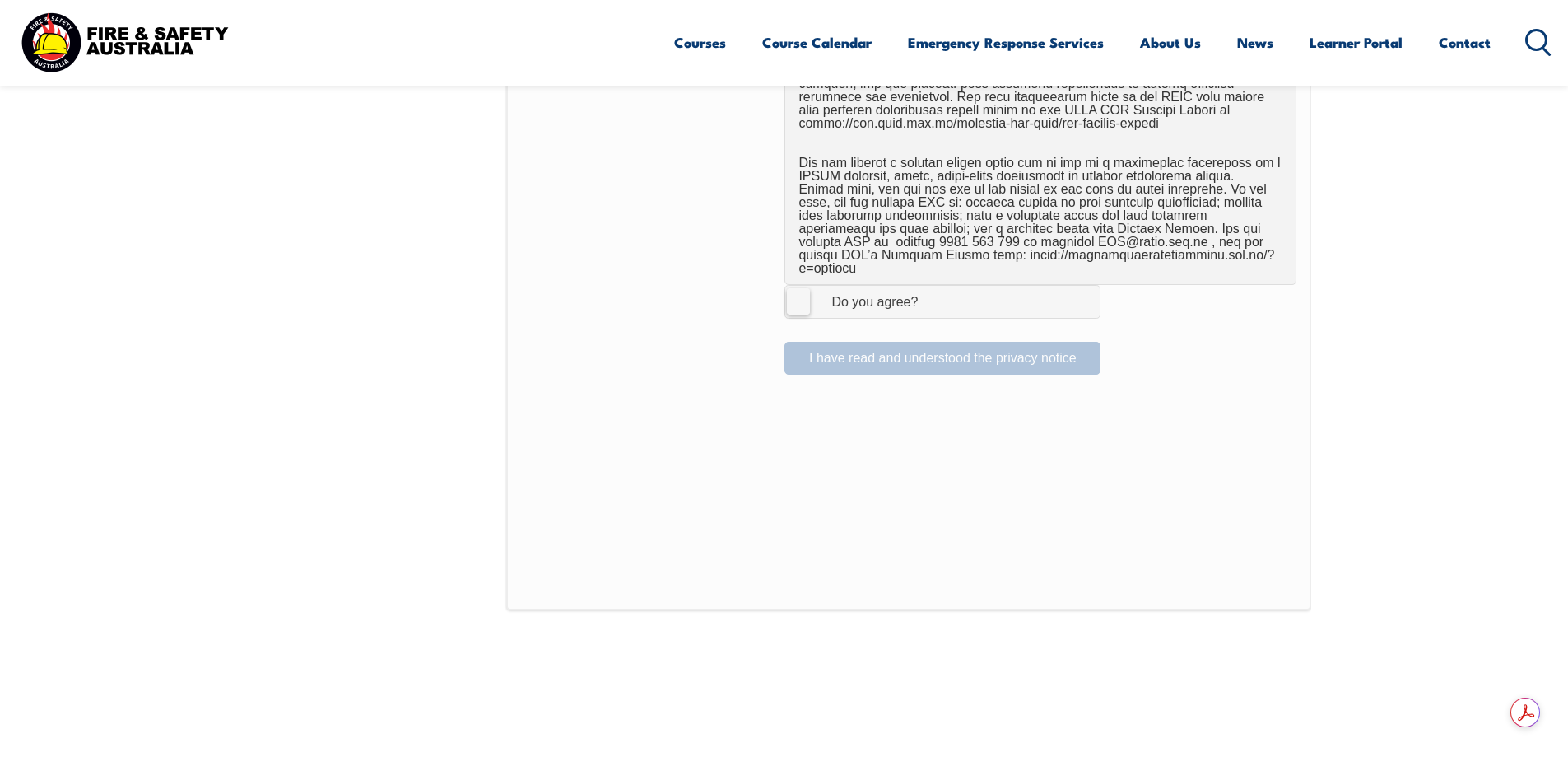
click at [792, 286] on span "I Agree Do you agree?" at bounding box center [859, 301] width 146 height 31
click at [931, 286] on input "I Agree Do you agree?" at bounding box center [944, 301] width 28 height 31
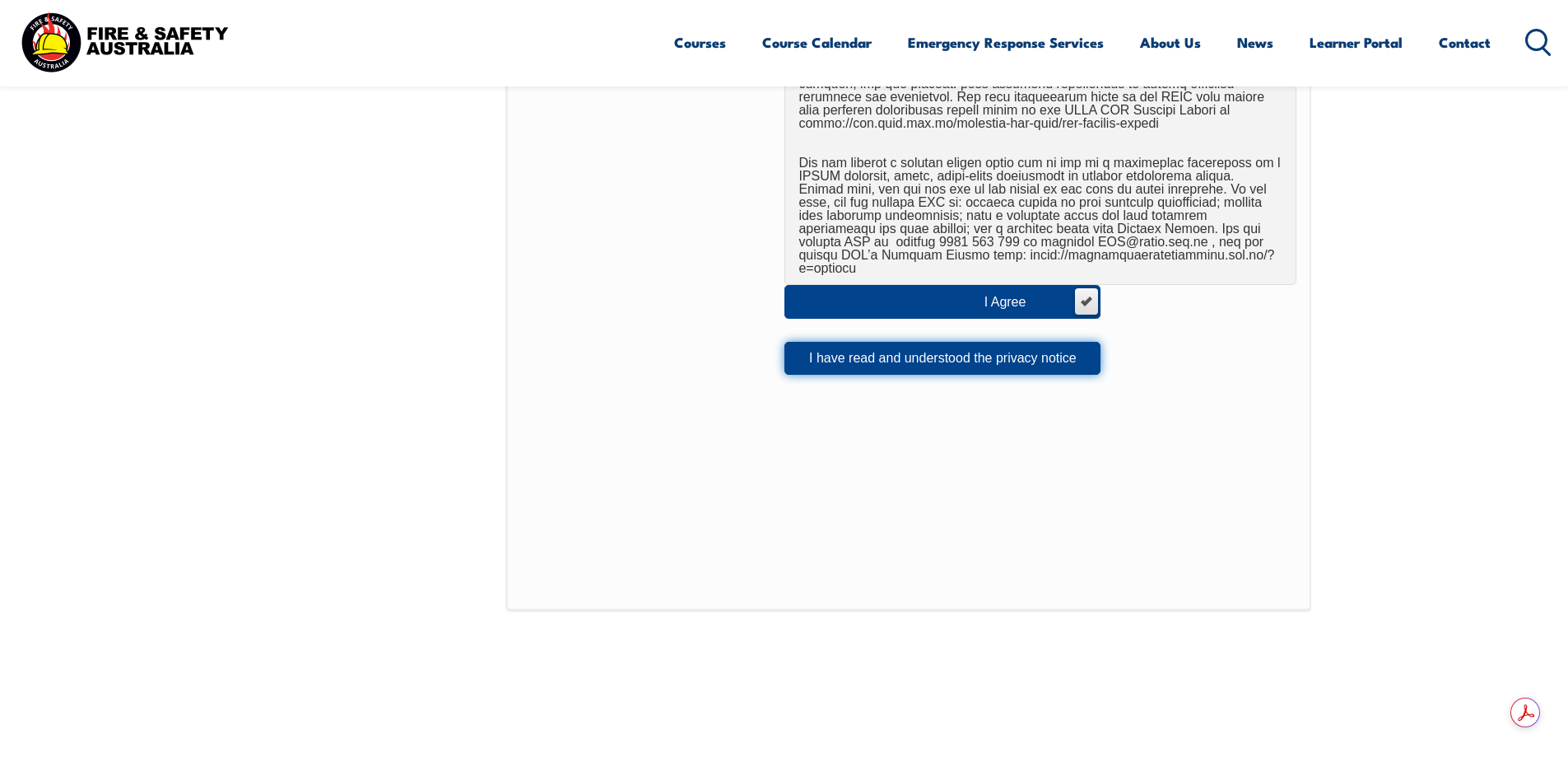
click at [913, 353] on button "I have read and understood the privacy notice" at bounding box center [942, 358] width 316 height 33
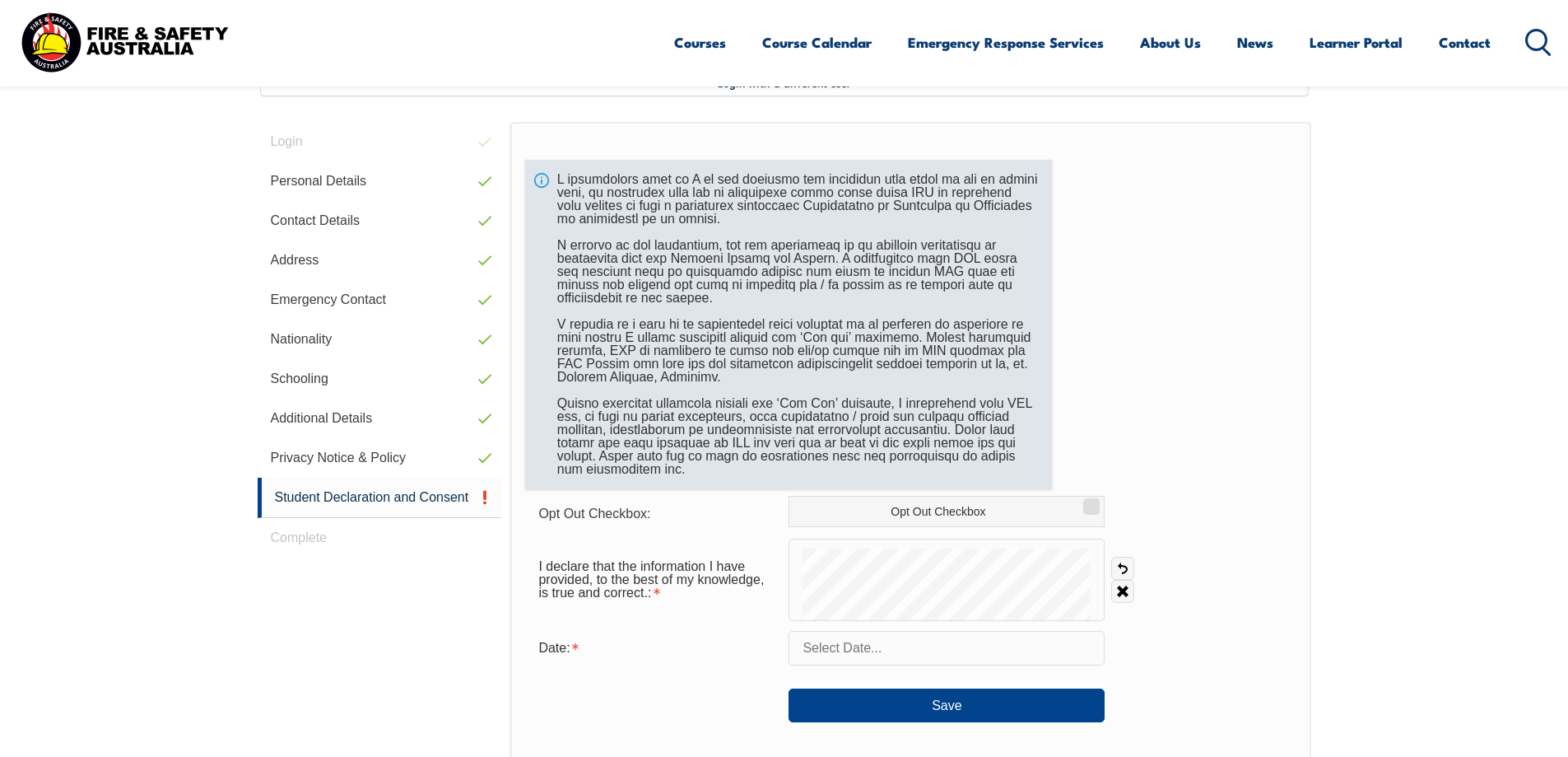
scroll to position [583, 0]
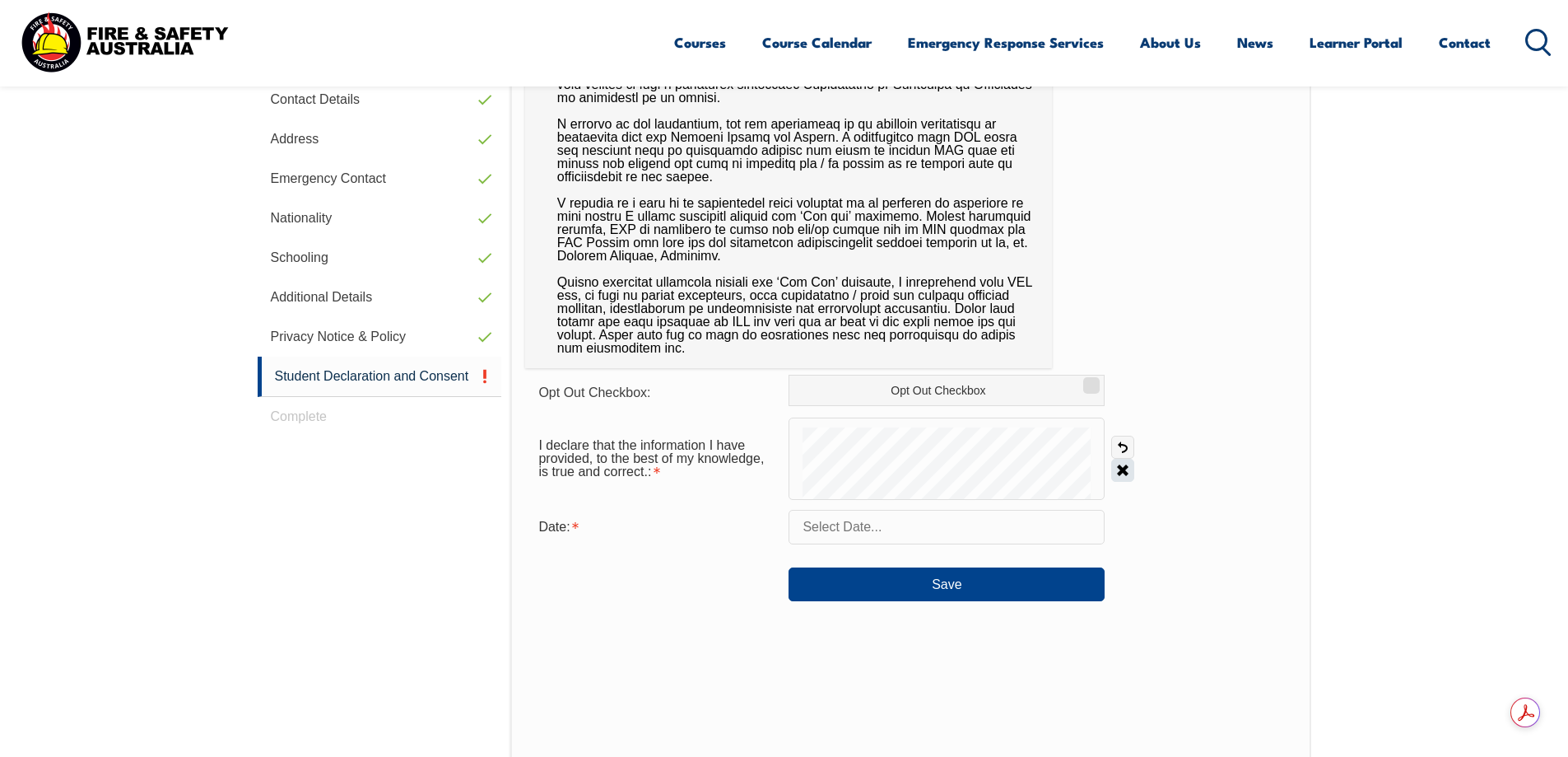
click at [1130, 463] on link "Clear" at bounding box center [1122, 470] width 23 height 23
click at [1120, 467] on link "Clear" at bounding box center [1122, 470] width 23 height 23
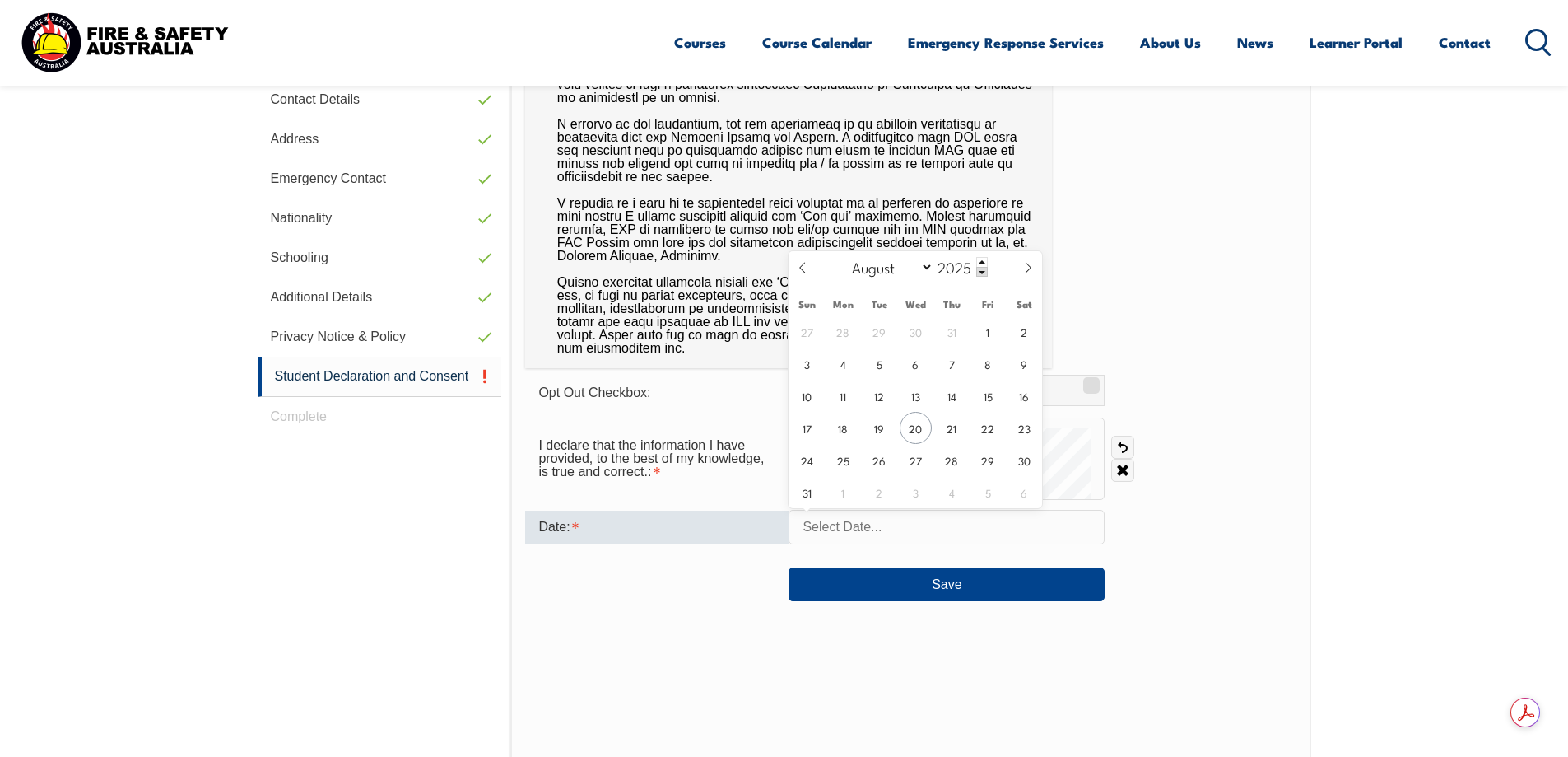
click at [877, 525] on input "text" at bounding box center [946, 526] width 316 height 35
click at [923, 426] on span "20" at bounding box center [916, 428] width 32 height 32
type input "August 20, 2025"
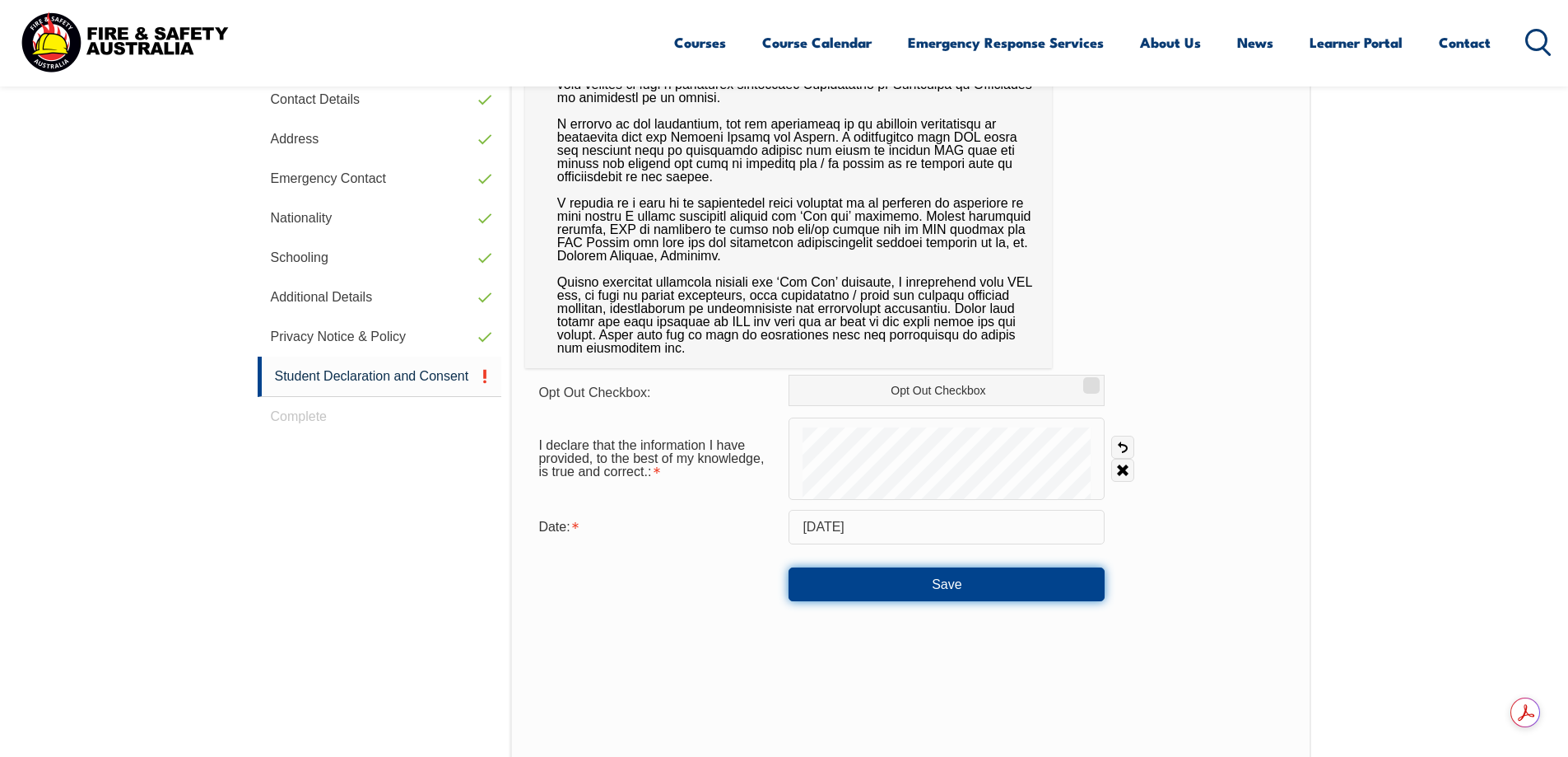
click at [954, 576] on button "Save" at bounding box center [946, 583] width 316 height 33
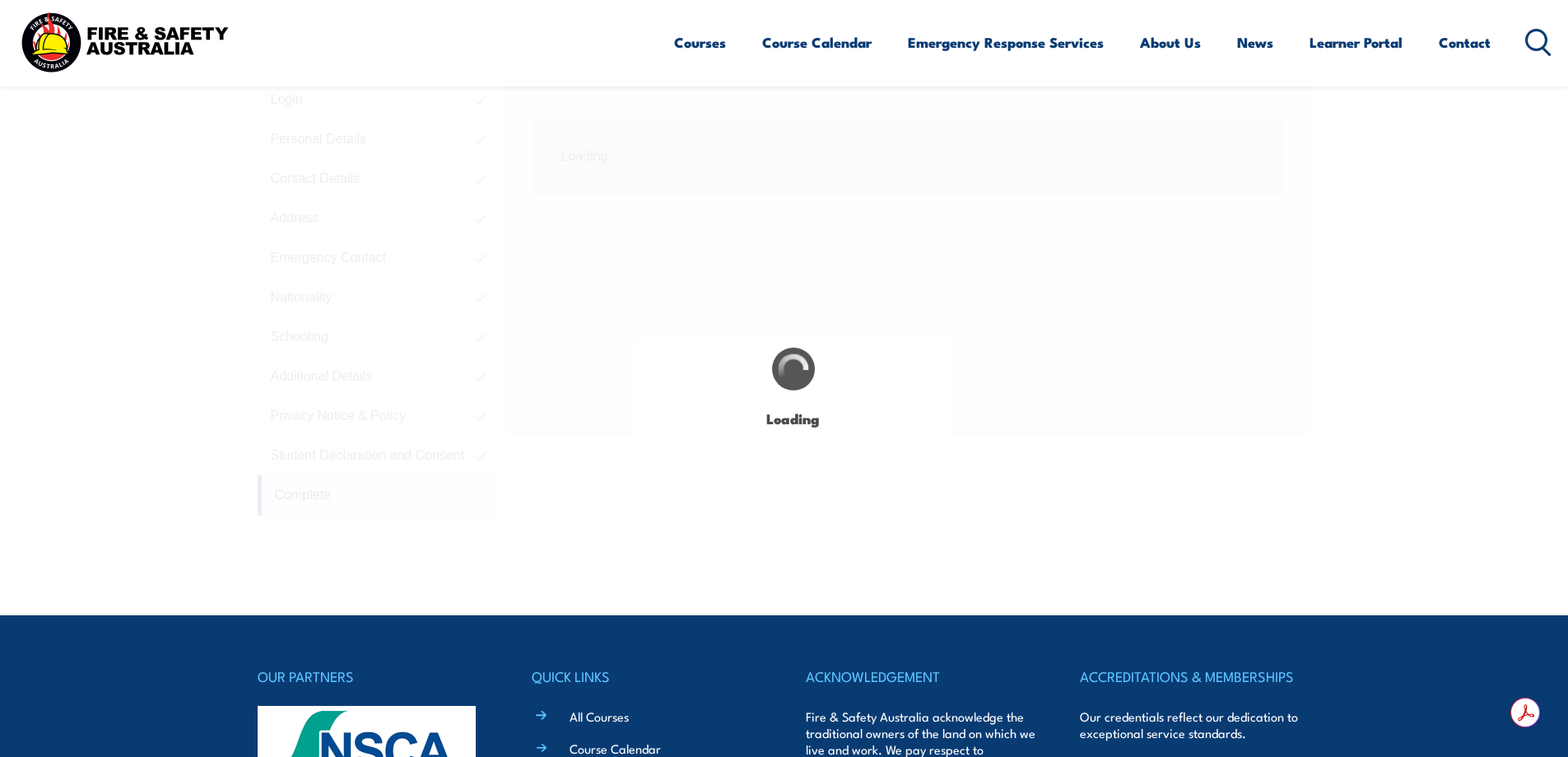
scroll to position [448, 0]
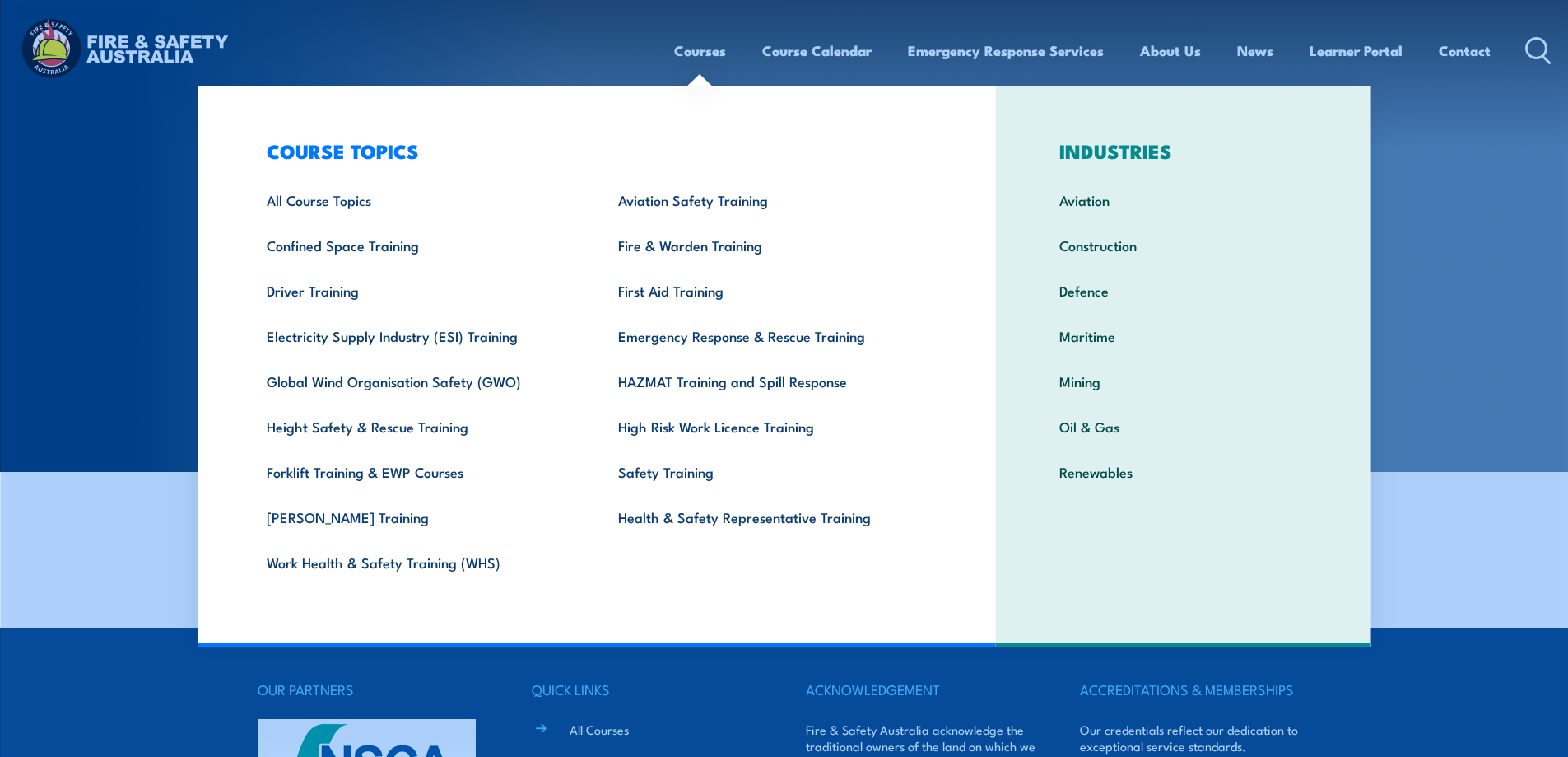
click at [702, 48] on link "Courses" at bounding box center [699, 50] width 52 height 43
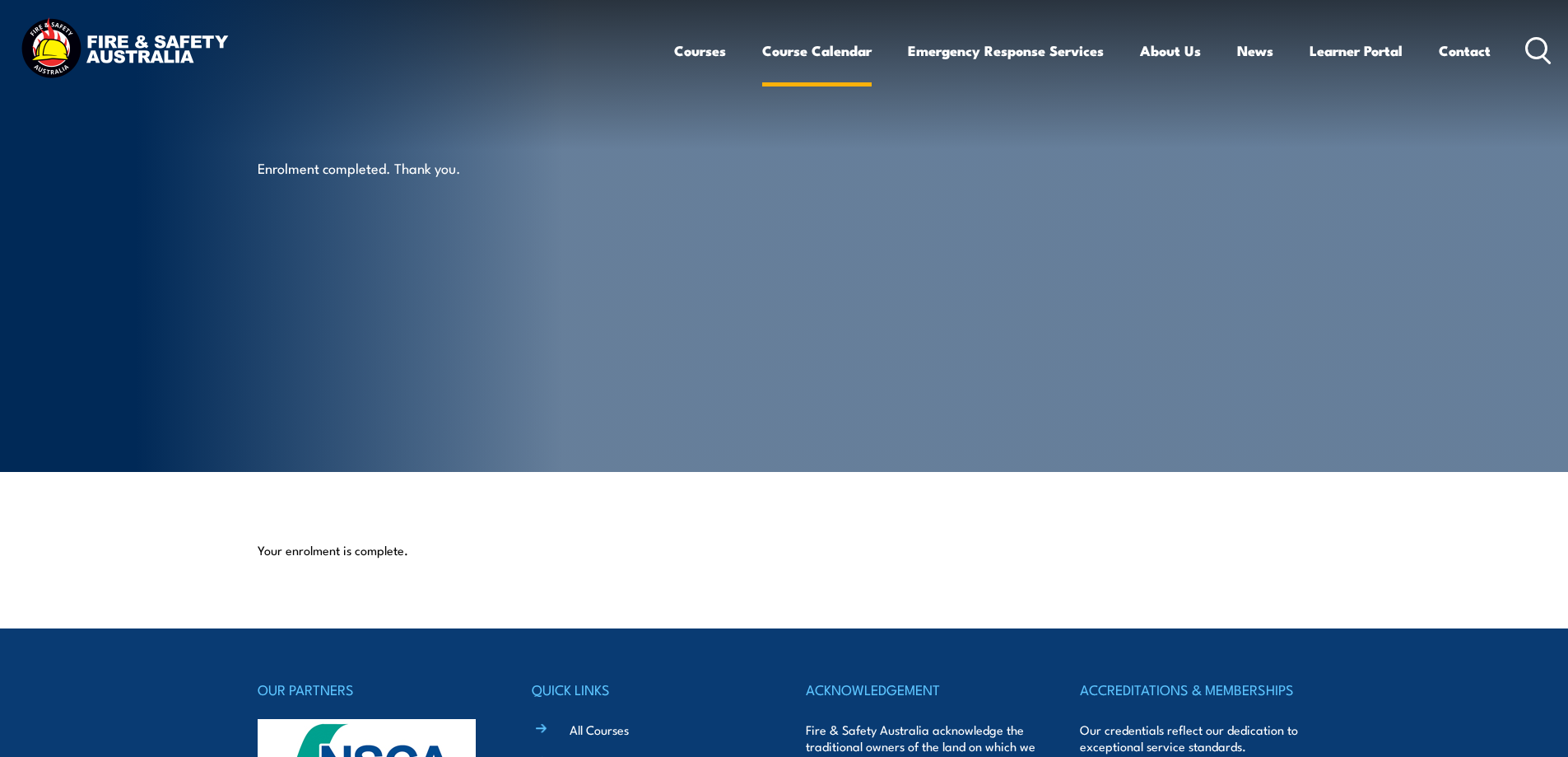
click at [773, 51] on link "Course Calendar" at bounding box center [816, 50] width 109 height 43
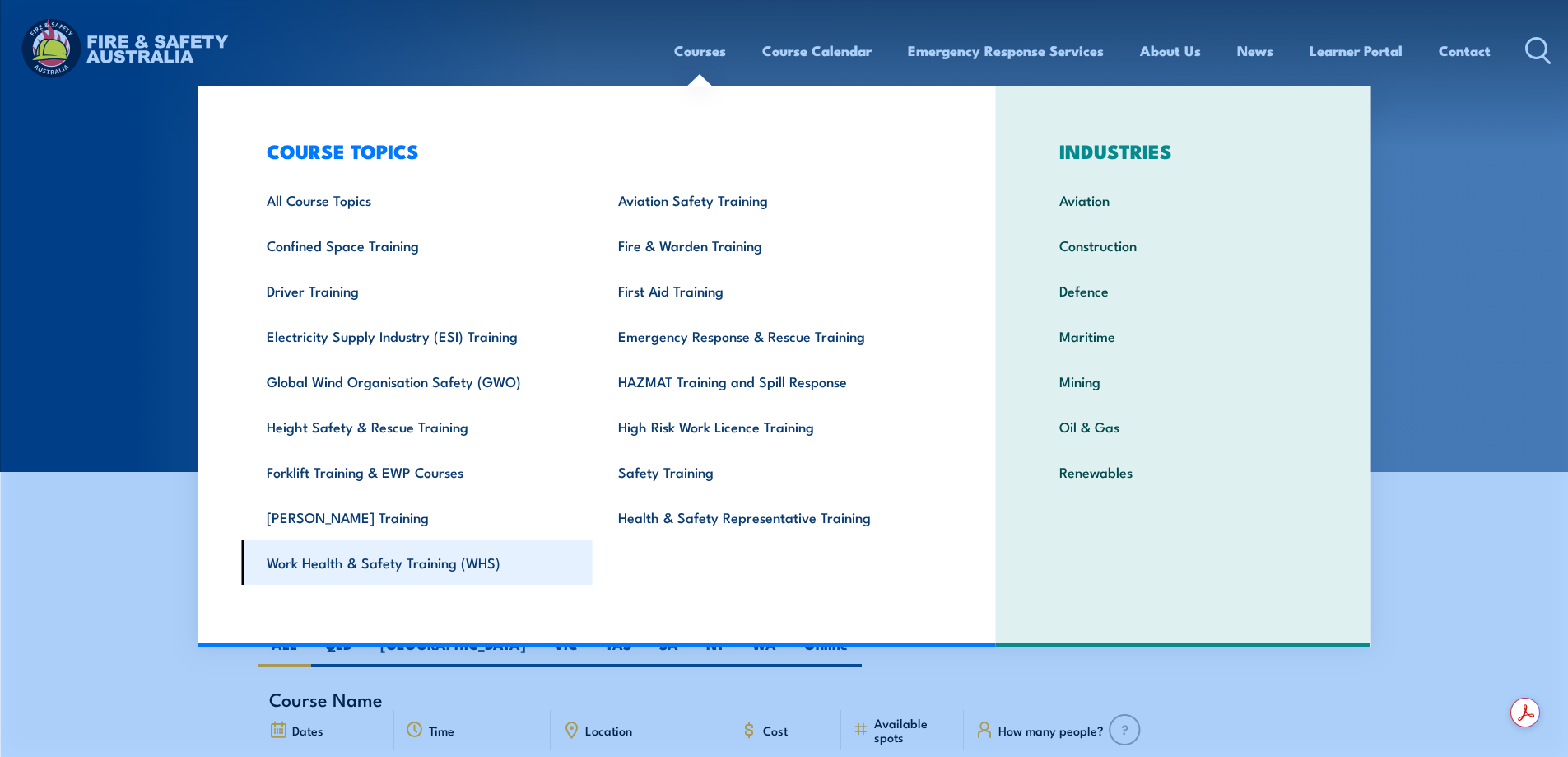
click at [465, 568] on link "Work Health & Safety Training (WHS)" at bounding box center [417, 561] width 352 height 45
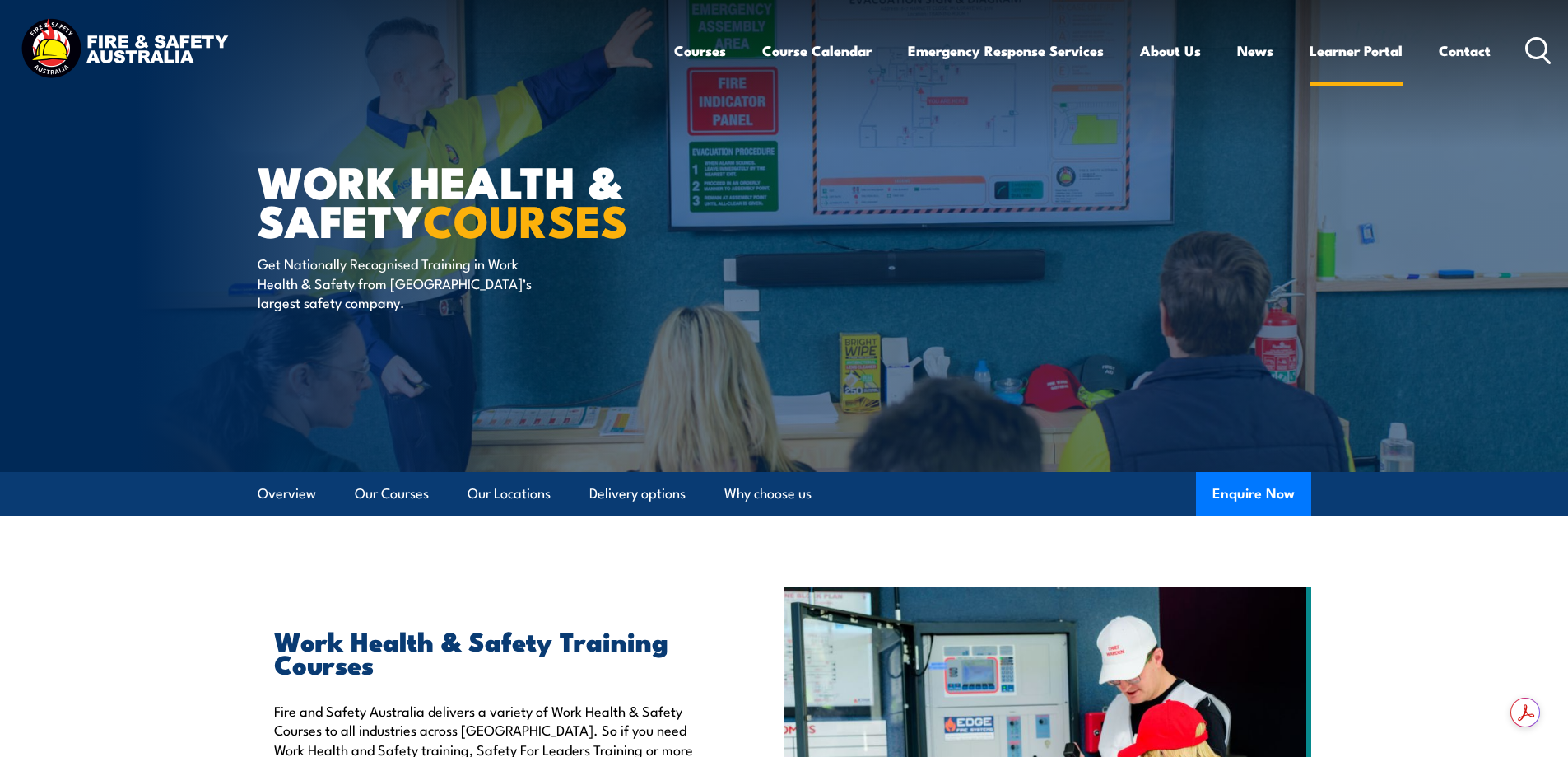
click at [1332, 53] on link "Learner Portal" at bounding box center [1356, 50] width 93 height 43
